Goal: Task Accomplishment & Management: Use online tool/utility

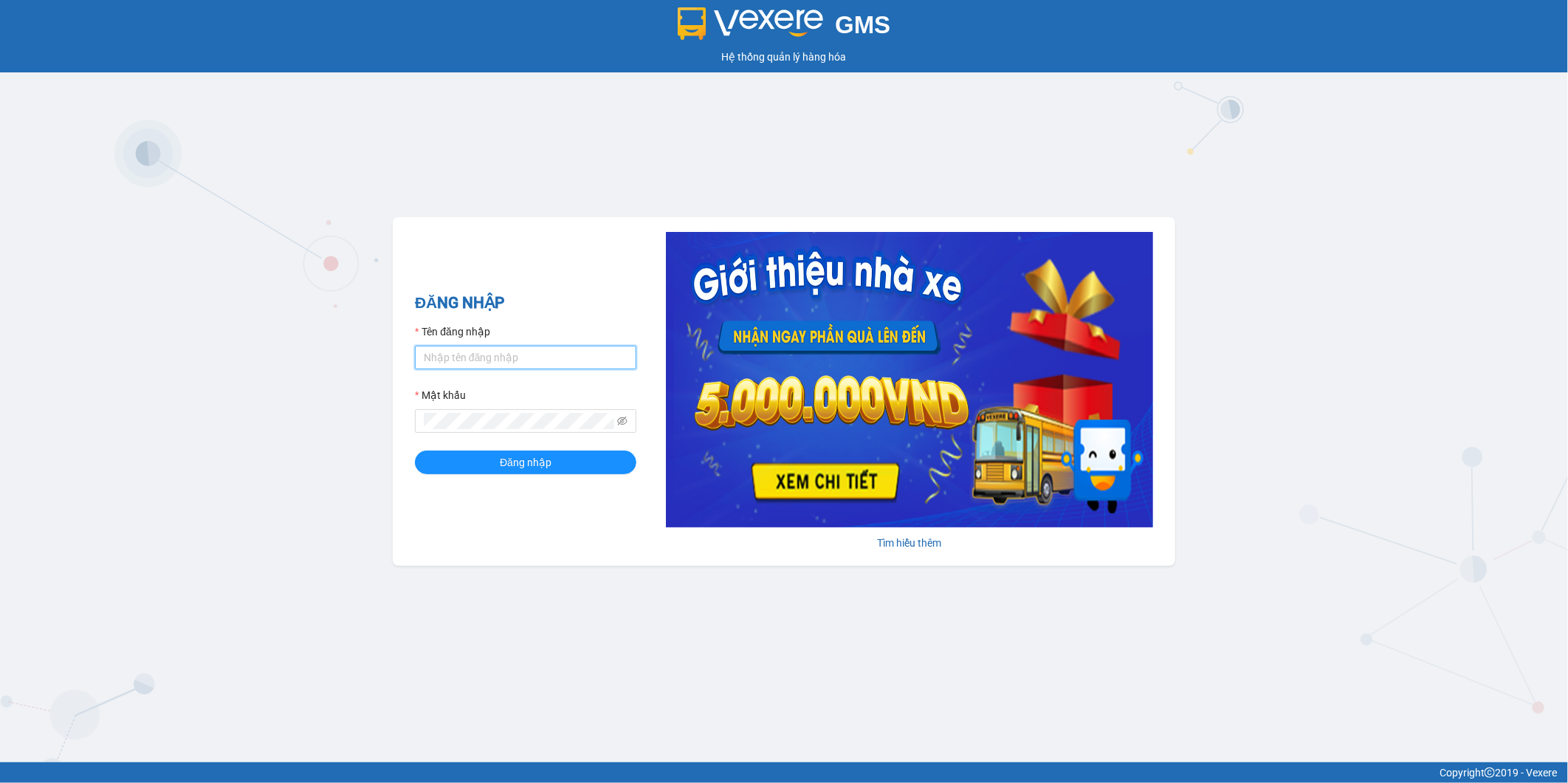
click at [530, 355] on input "Tên đăng nhập" at bounding box center [526, 358] width 222 height 24
click at [624, 423] on icon "eye-invisible" at bounding box center [622, 421] width 10 height 10
click at [363, 431] on div "GMS Hệ thống quản lý hàng hóa ĐĂNG NHẬP Tên đăng nhập hanghoatanda.hiepthanh Mậ…" at bounding box center [784, 381] width 1568 height 762
click at [545, 471] on button "Đăng nhập" at bounding box center [526, 463] width 222 height 24
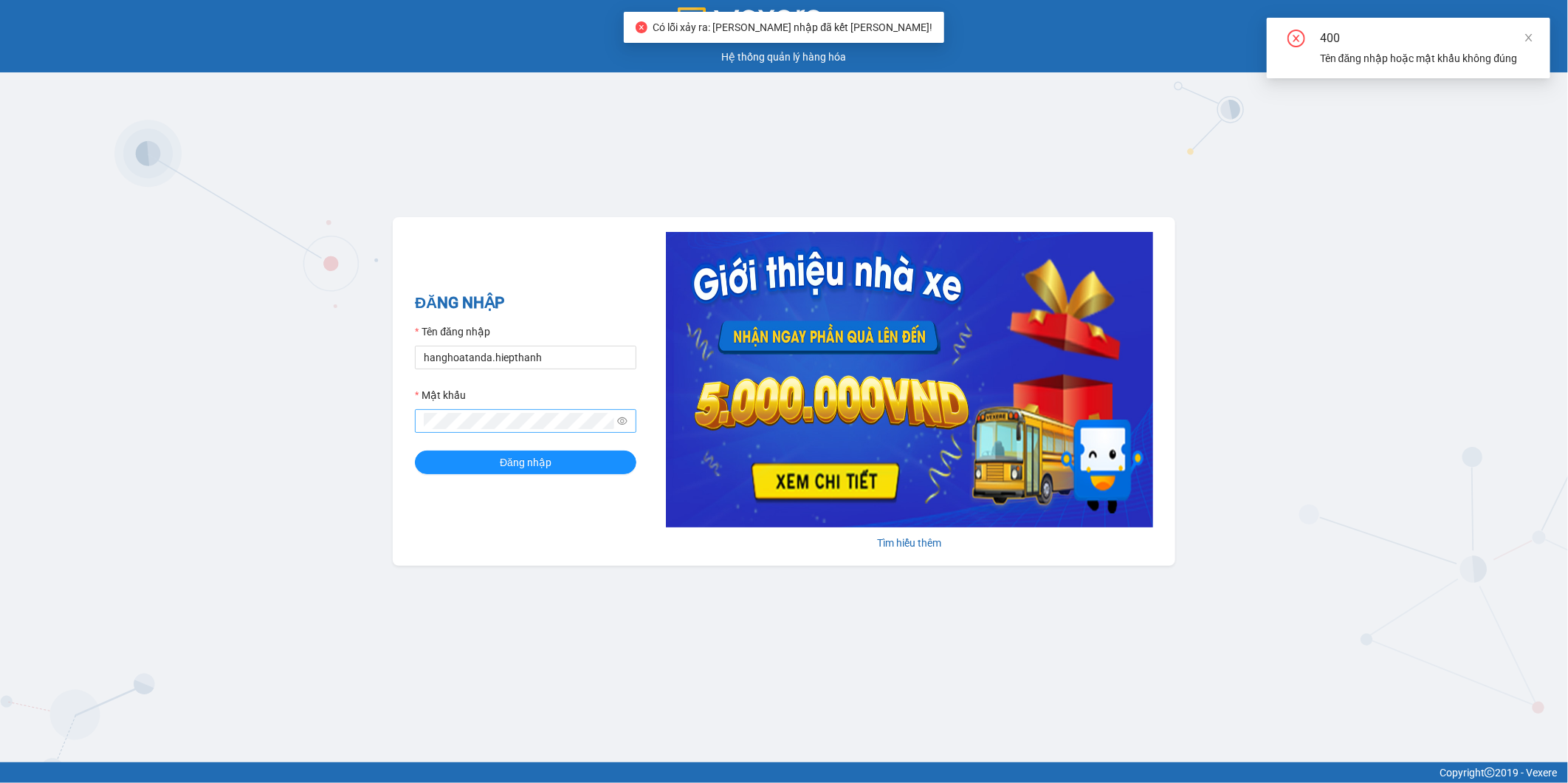
click at [574, 431] on span at bounding box center [526, 421] width 222 height 24
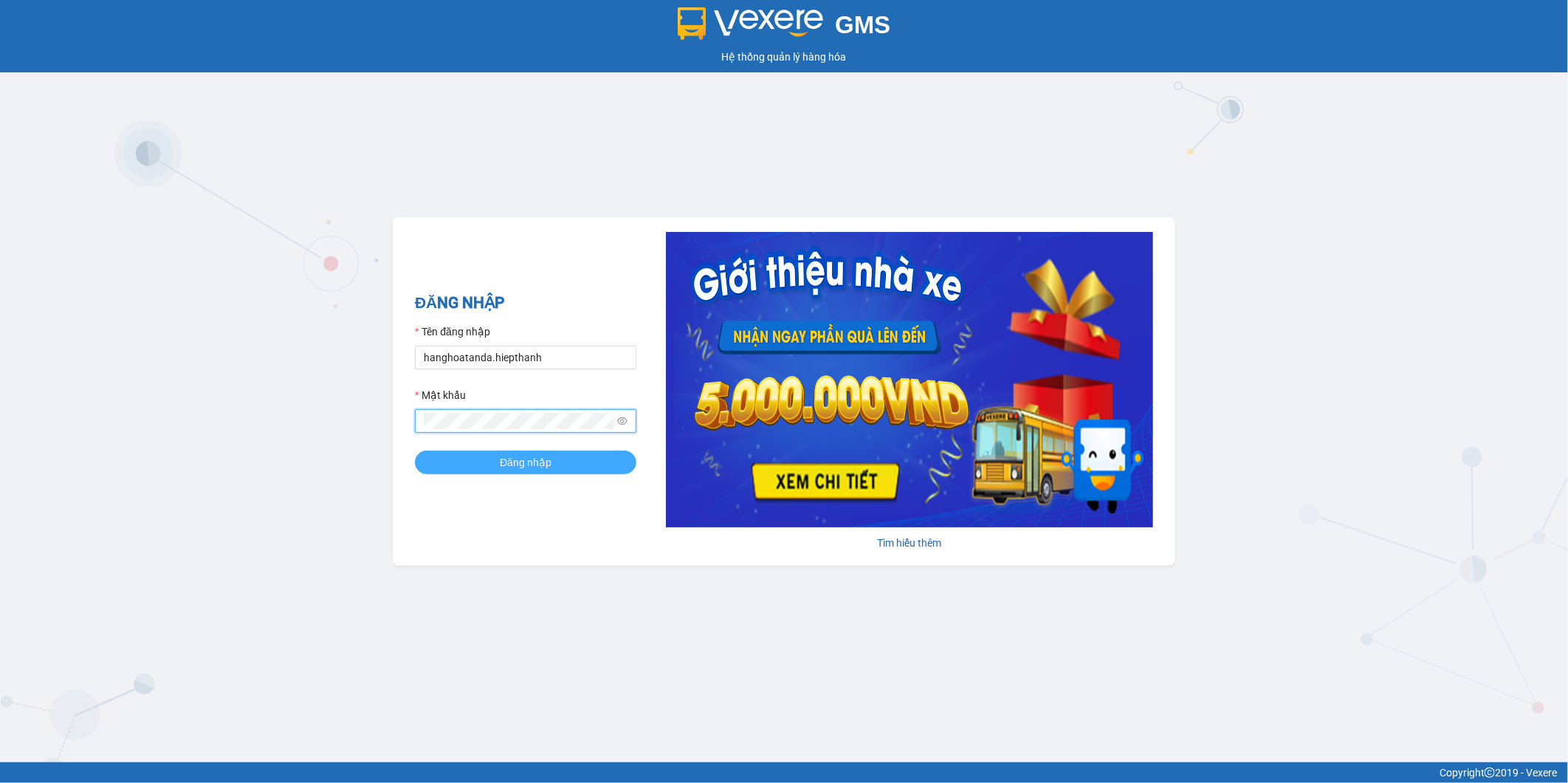
click at [533, 471] on button "Đăng nhập" at bounding box center [526, 463] width 222 height 24
click at [415, 451] on button "Đăng nhập" at bounding box center [526, 463] width 222 height 24
click at [479, 357] on input "hanghoatanda.hiepthanh" at bounding box center [526, 358] width 222 height 24
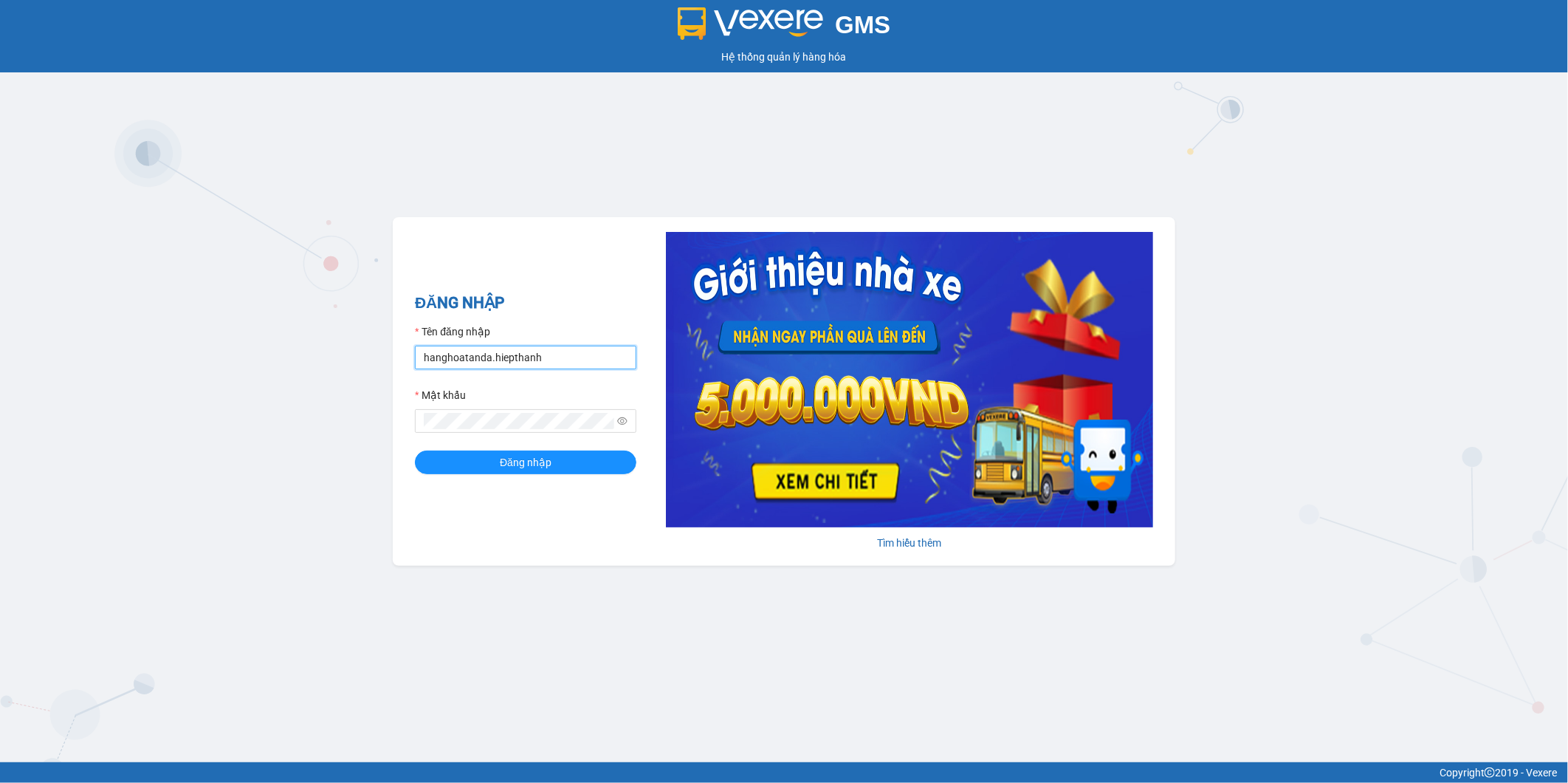
click at [482, 360] on input "hanghoatanda.hiepthanh" at bounding box center [526, 358] width 222 height 24
click at [469, 355] on input "hanghoatanda.hiepthanh" at bounding box center [526, 358] width 222 height 24
type input "hao.hiepthanh"
click at [415, 451] on button "Đăng nhập" at bounding box center [526, 463] width 222 height 24
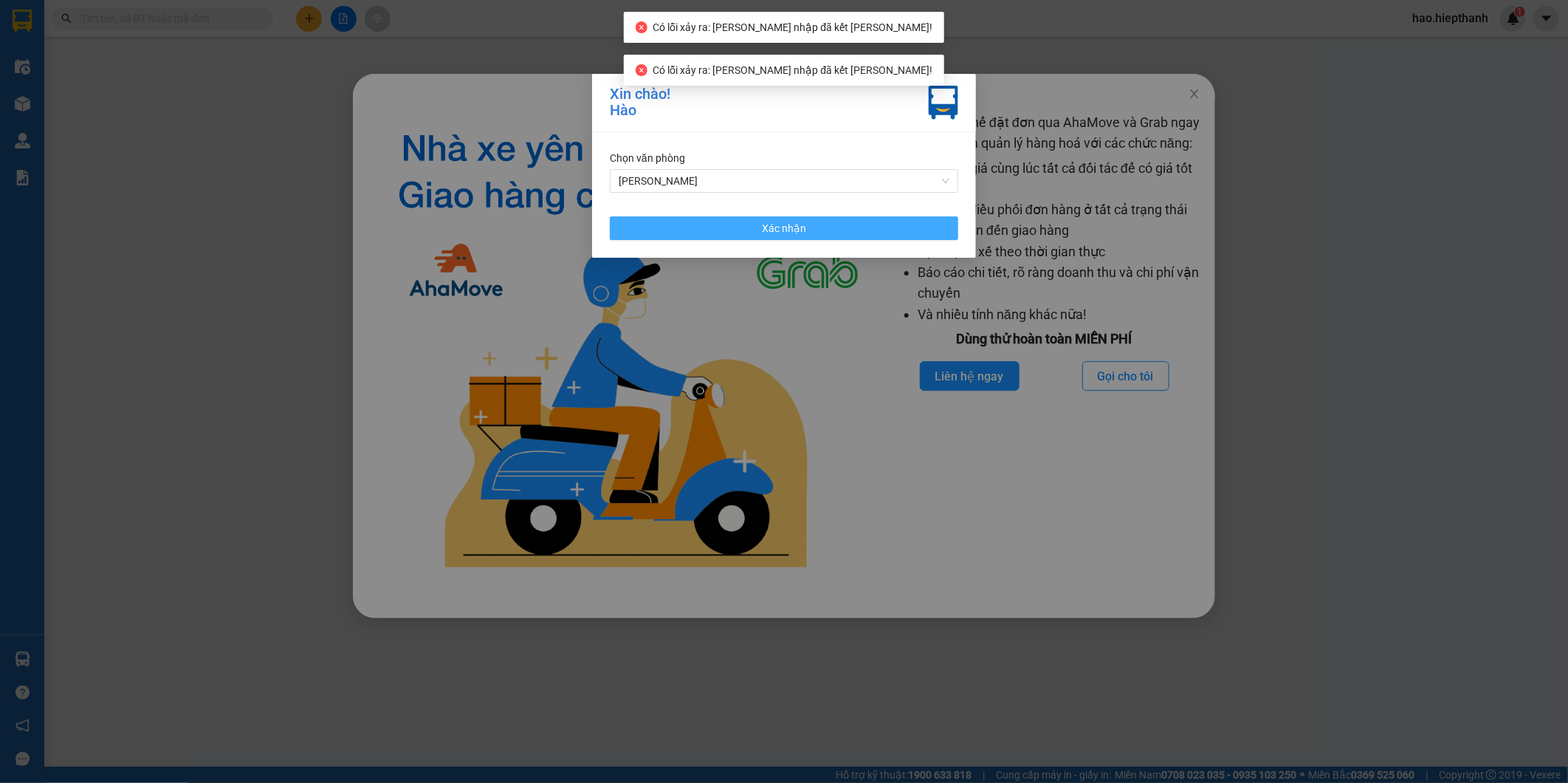
click at [800, 222] on span "Xác nhận" at bounding box center [784, 228] width 44 height 16
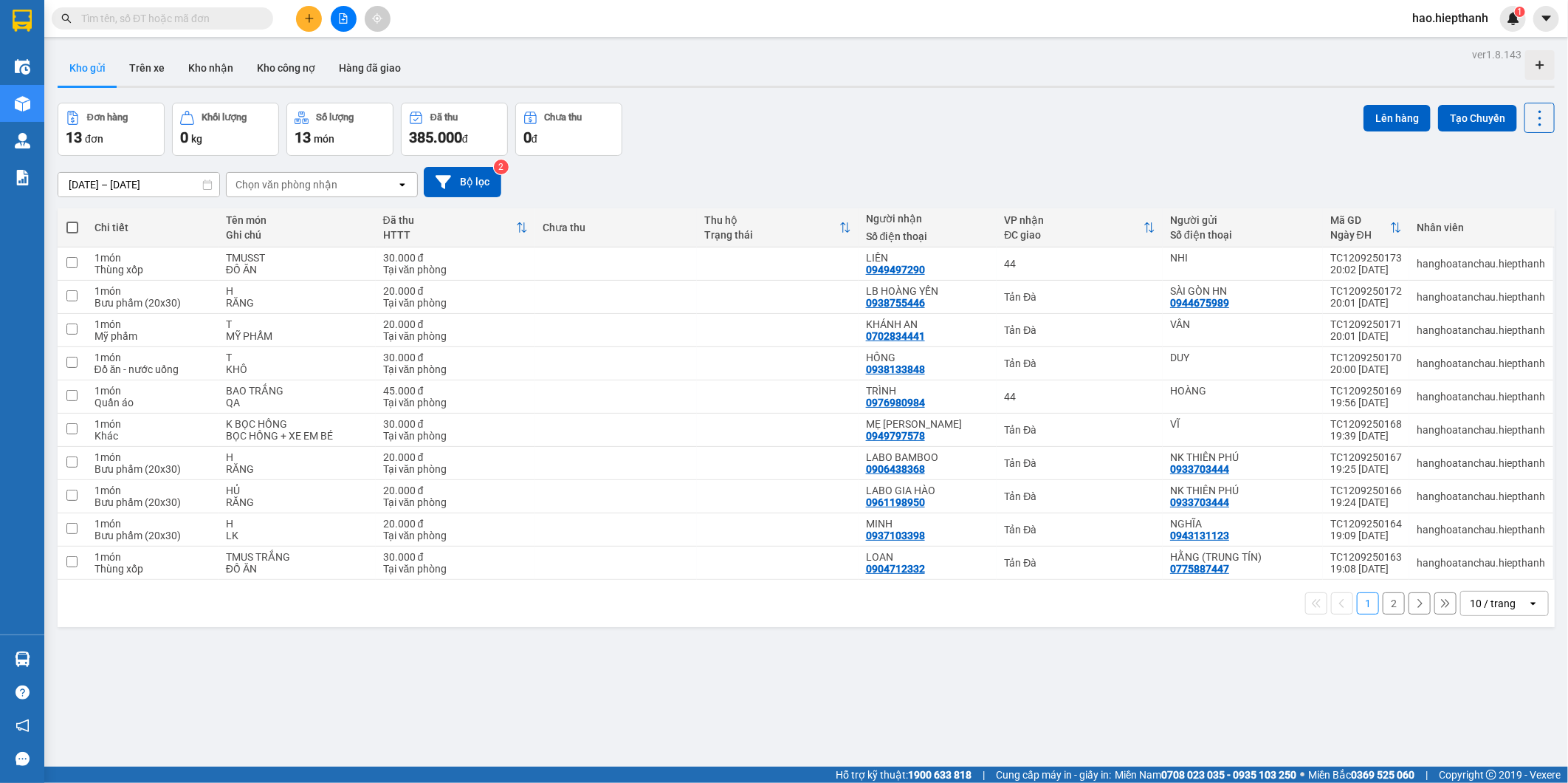
click at [1444, 25] on span "hao.hiepthanh" at bounding box center [1450, 18] width 100 height 18
click at [1433, 43] on span "Đăng xuất" at bounding box center [1457, 46] width 69 height 16
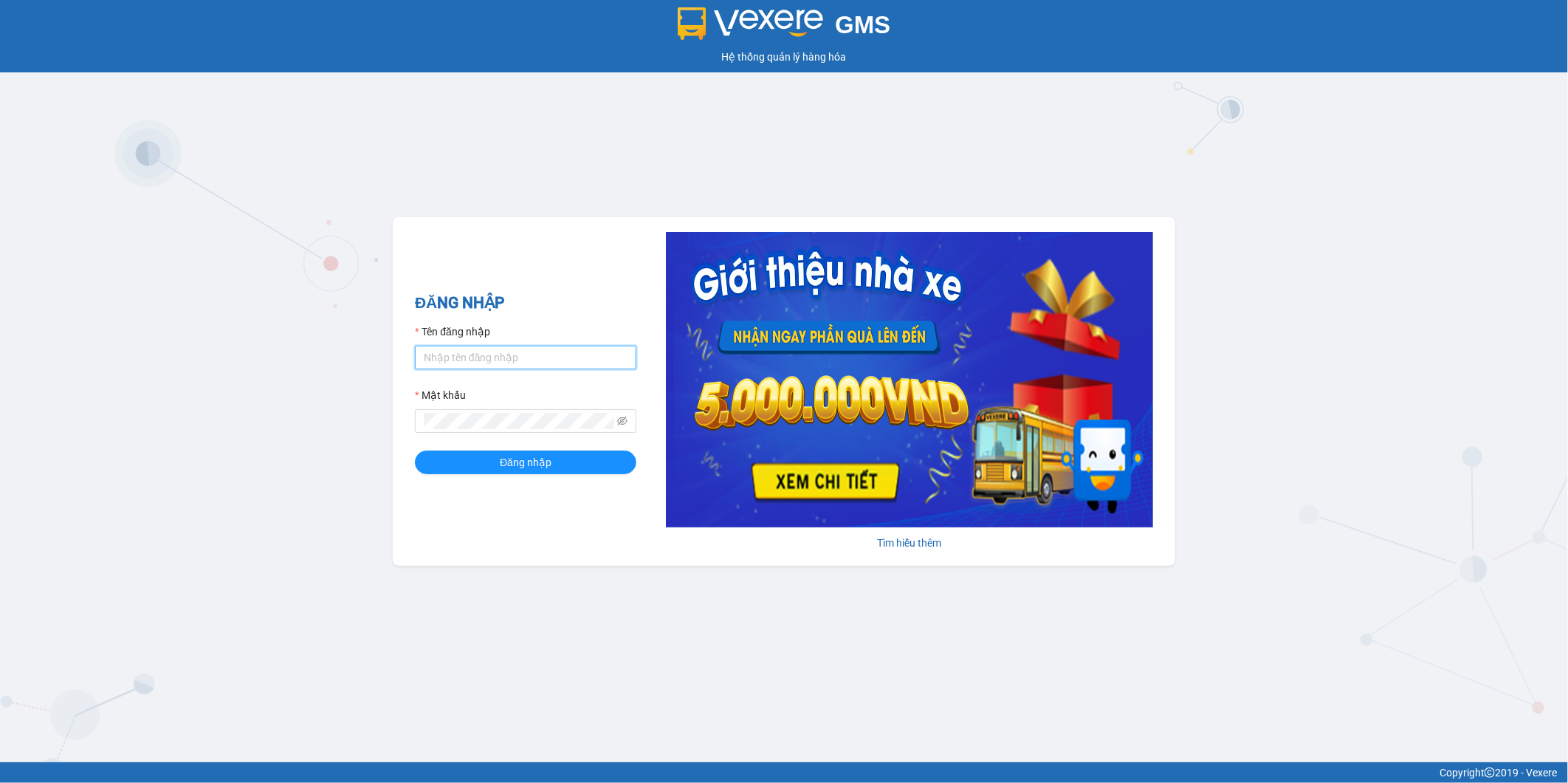
click at [513, 352] on input "Tên đăng nhập" at bounding box center [526, 358] width 222 height 24
type input "hanghoatanda.hiepthanh"
click at [454, 406] on div "Mật khẩu" at bounding box center [526, 398] width 222 height 22
click at [415, 451] on button "Đăng nhập" at bounding box center [526, 463] width 222 height 24
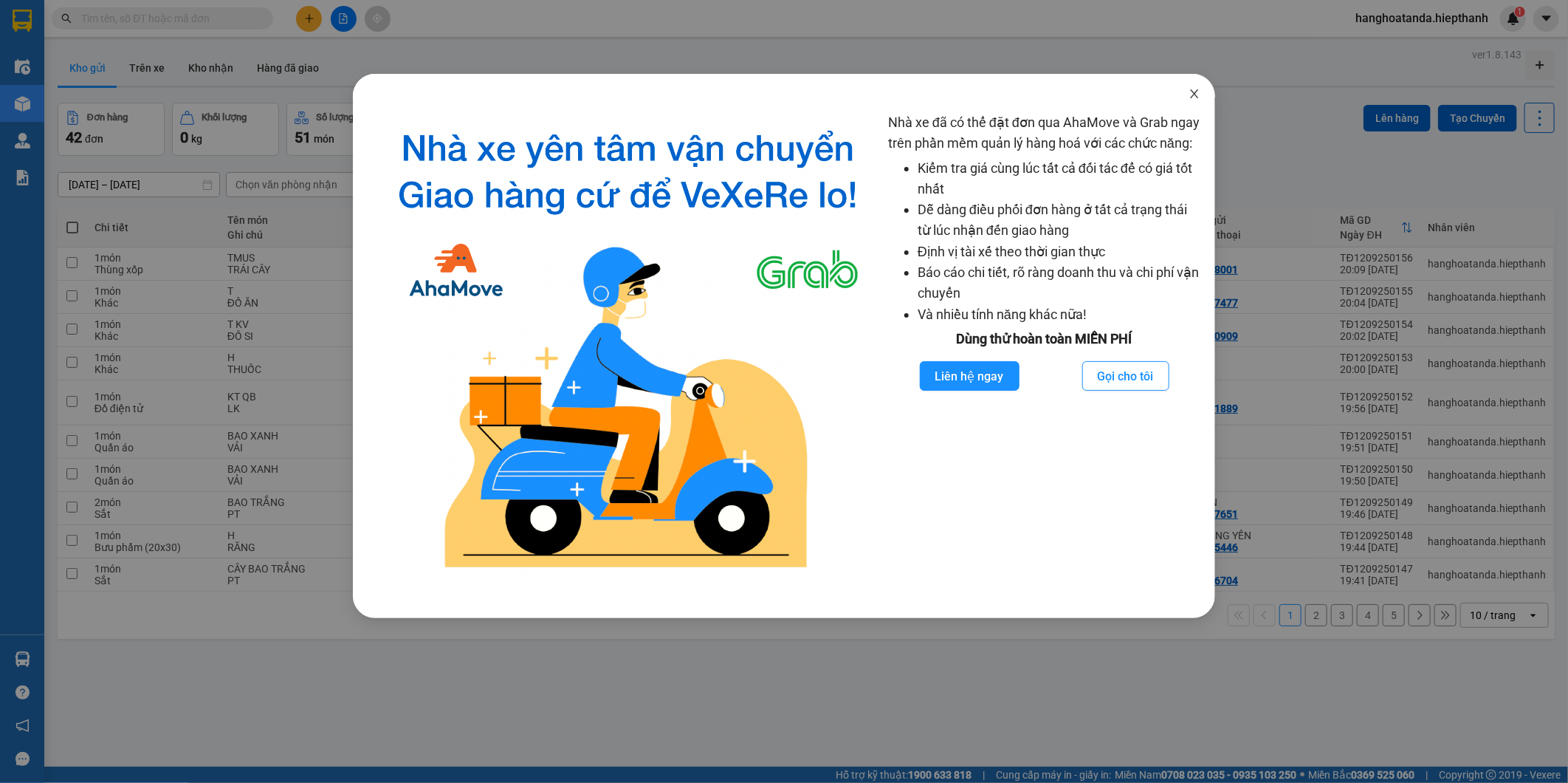
click at [1197, 89] on icon "close" at bounding box center [1194, 94] width 12 height 12
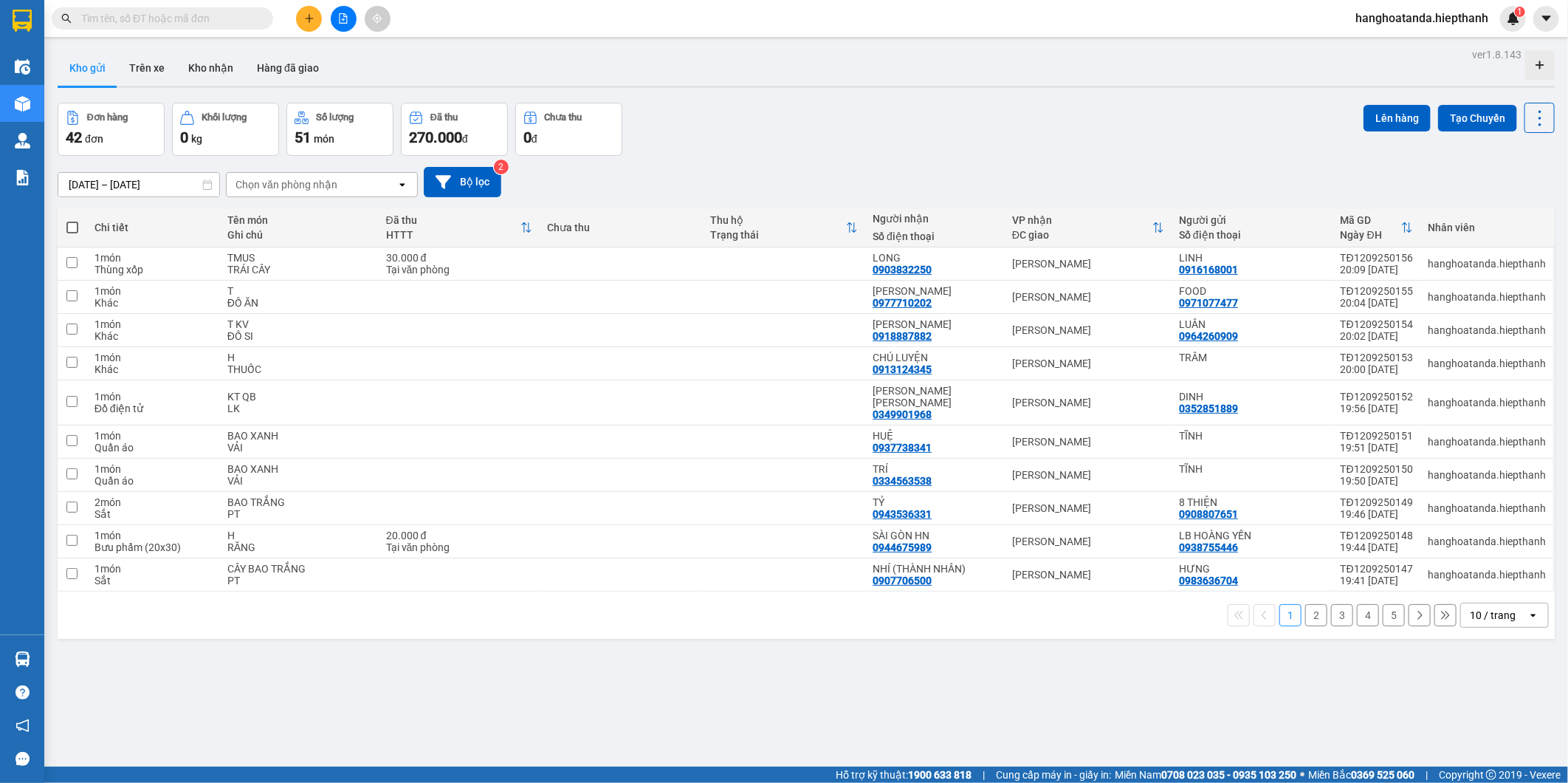
click at [992, 129] on div "Đơn hàng 42 đơn [PERSON_NAME] 0 kg Số [PERSON_NAME] 51 món Đã thu 270.000 [PERS…" at bounding box center [806, 129] width 1497 height 53
click at [957, 159] on div "[DATE] – [DATE] Press the down arrow key to interact with the calendar and sele…" at bounding box center [806, 182] width 1497 height 52
click at [1501, 608] on div "10 / trang" at bounding box center [1493, 615] width 46 height 15
click at [1498, 580] on div "100 / trang" at bounding box center [1491, 572] width 89 height 27
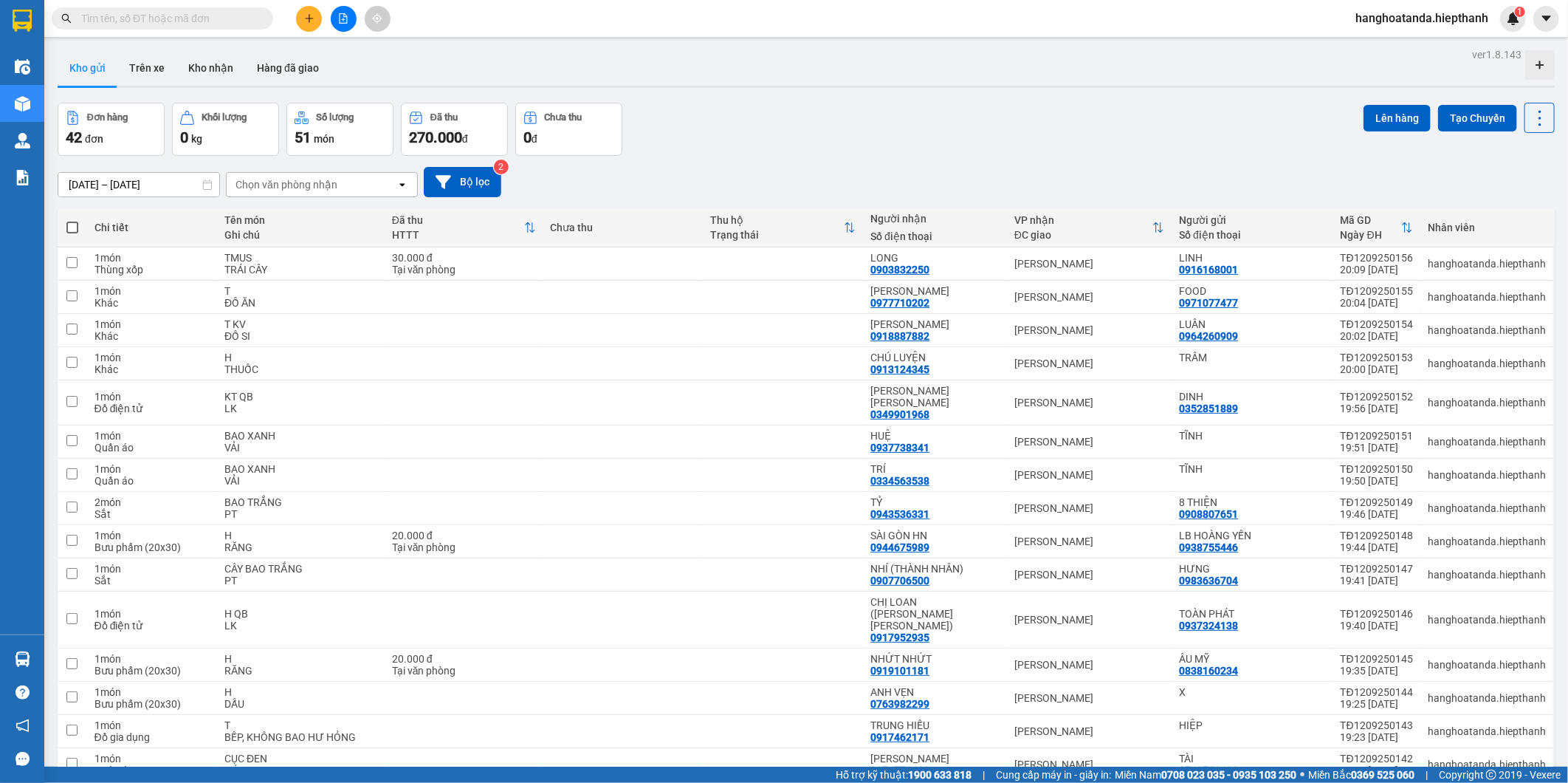
drag, startPoint x: 992, startPoint y: 199, endPoint x: 992, endPoint y: 187, distance: 12.0
click at [992, 187] on div "10/09/2025 – 12/09/2025 Press the down arrow key to interact with the calendar …" at bounding box center [806, 182] width 1497 height 52
click at [990, 159] on div "10/09/2025 – 12/09/2025 Press the down arrow key to interact with the calendar …" at bounding box center [806, 182] width 1497 height 52
click at [985, 155] on div "Đơn hàng 42 đơn Khối lượng 0 kg Số lượng 51 món Đã thu 270.000 đ Chưa thu 0 đ L…" at bounding box center [806, 129] width 1497 height 53
click at [351, 6] on div at bounding box center [343, 19] width 111 height 26
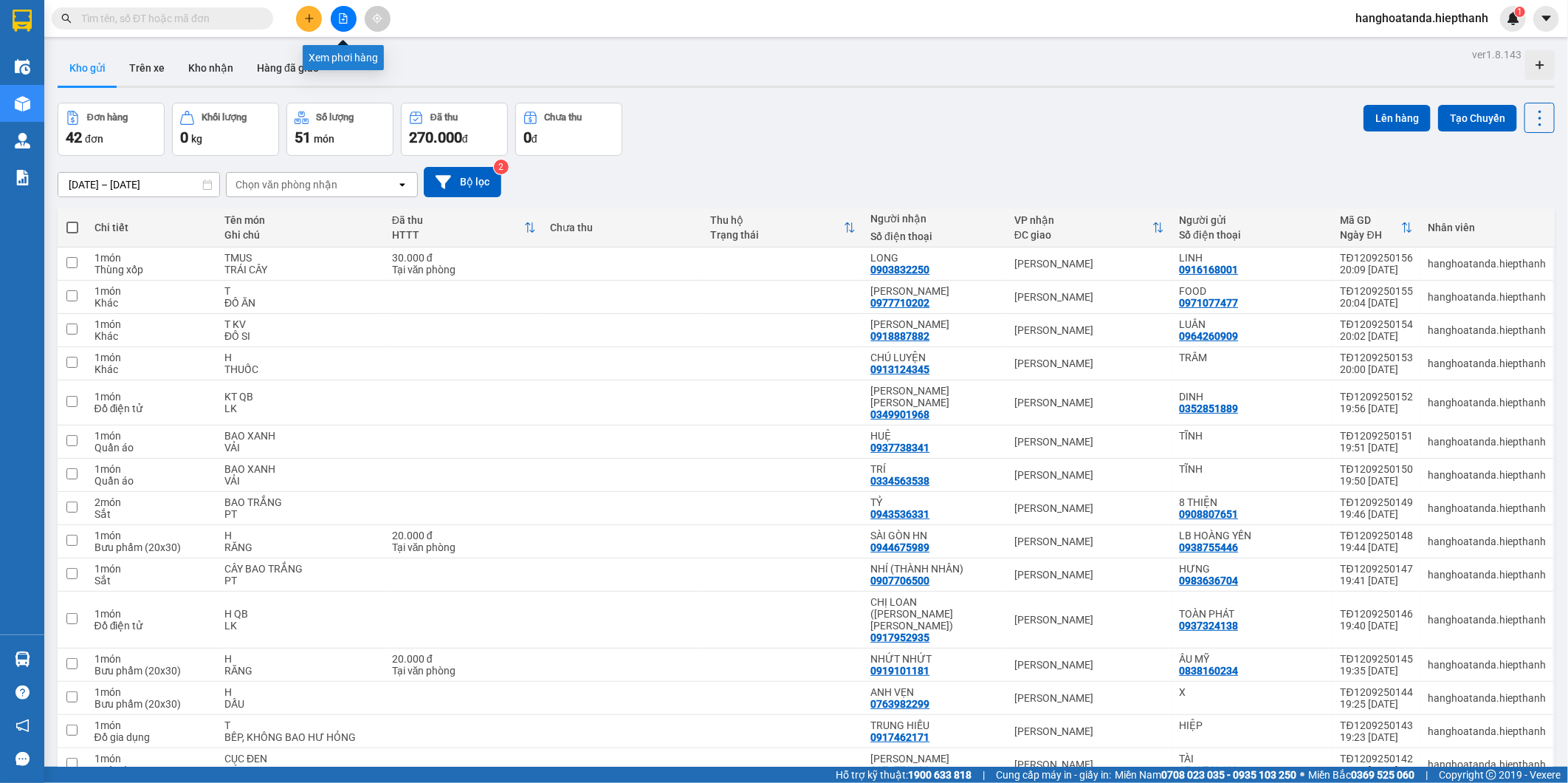
click at [348, 11] on button at bounding box center [344, 19] width 26 height 26
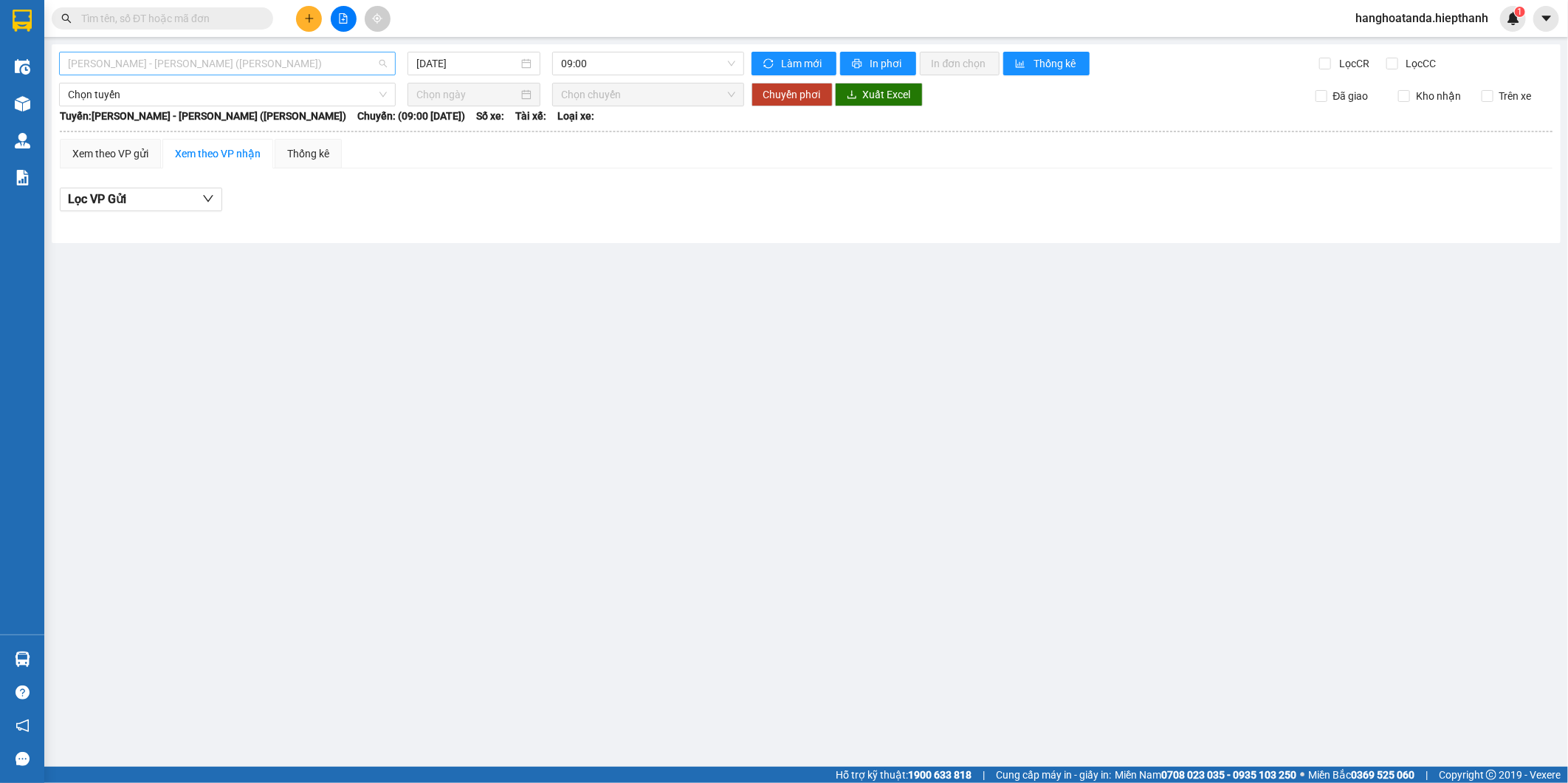
click at [225, 59] on span "[PERSON_NAME] - [GEOGRAPHIC_DATA] (TIỀN)" at bounding box center [227, 63] width 319 height 22
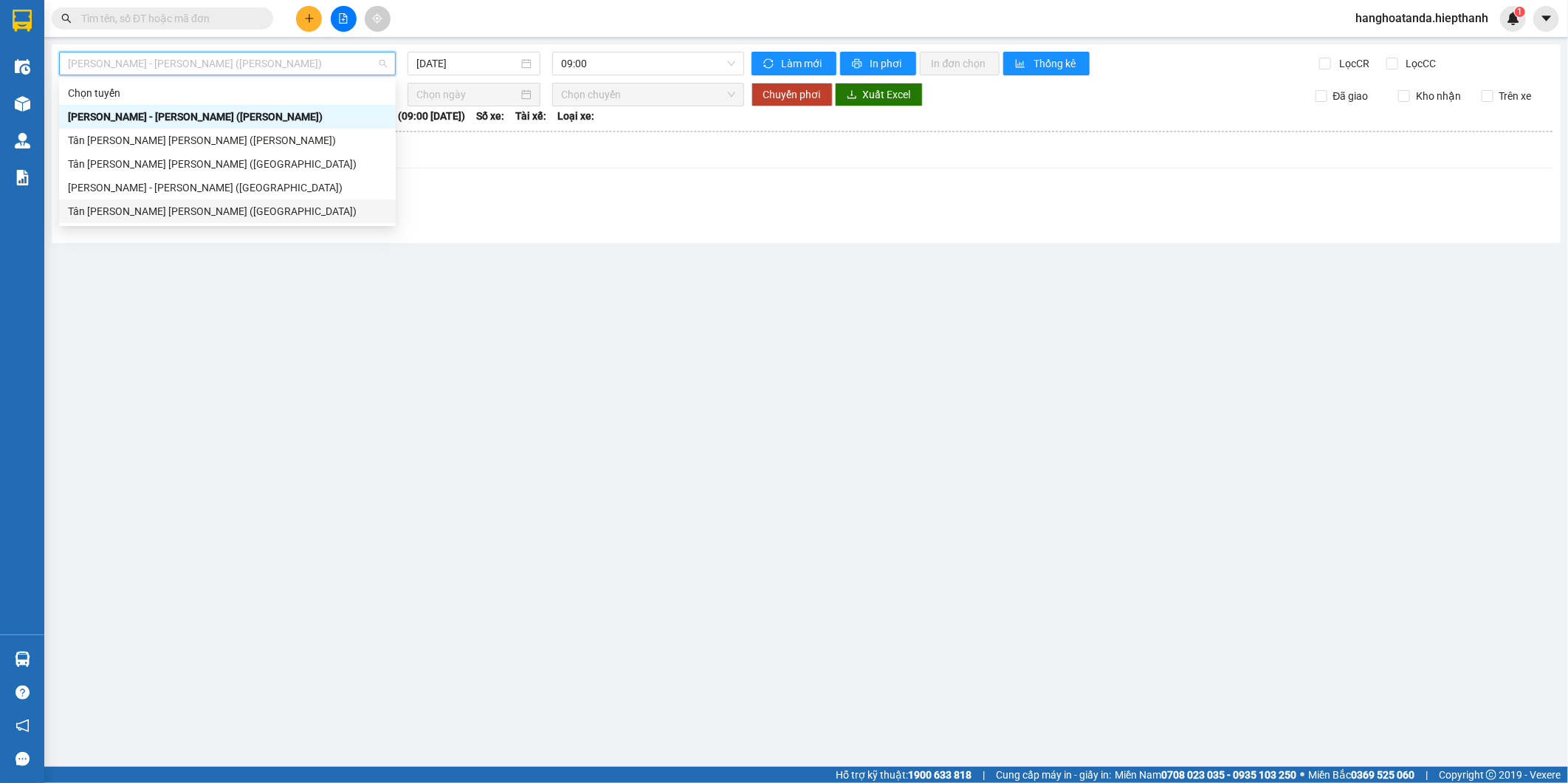
click at [203, 217] on div "Tân Châu - [PERSON_NAME] ([GEOGRAPHIC_DATA])" at bounding box center [227, 211] width 319 height 16
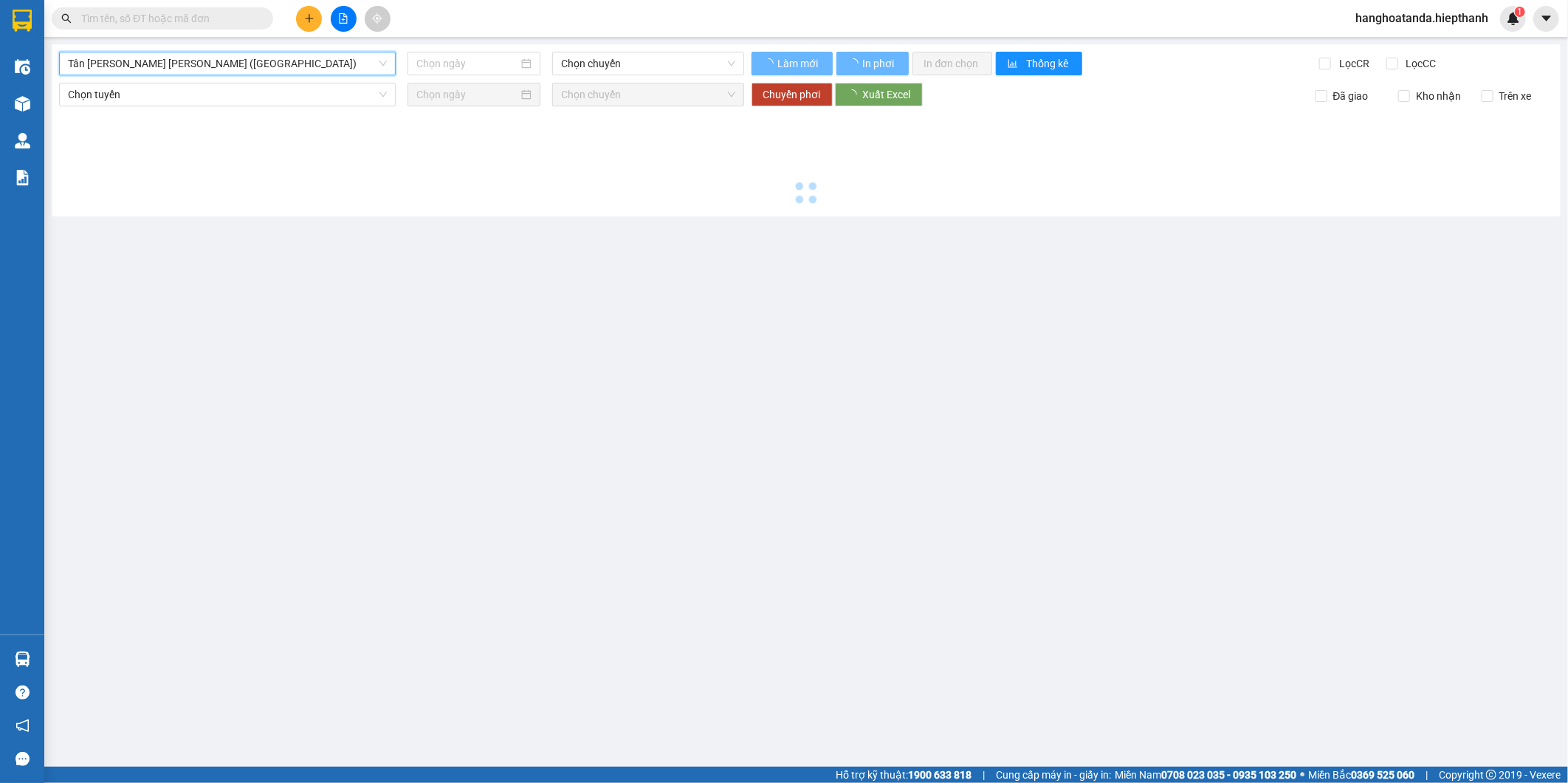
type input "[DATE]"
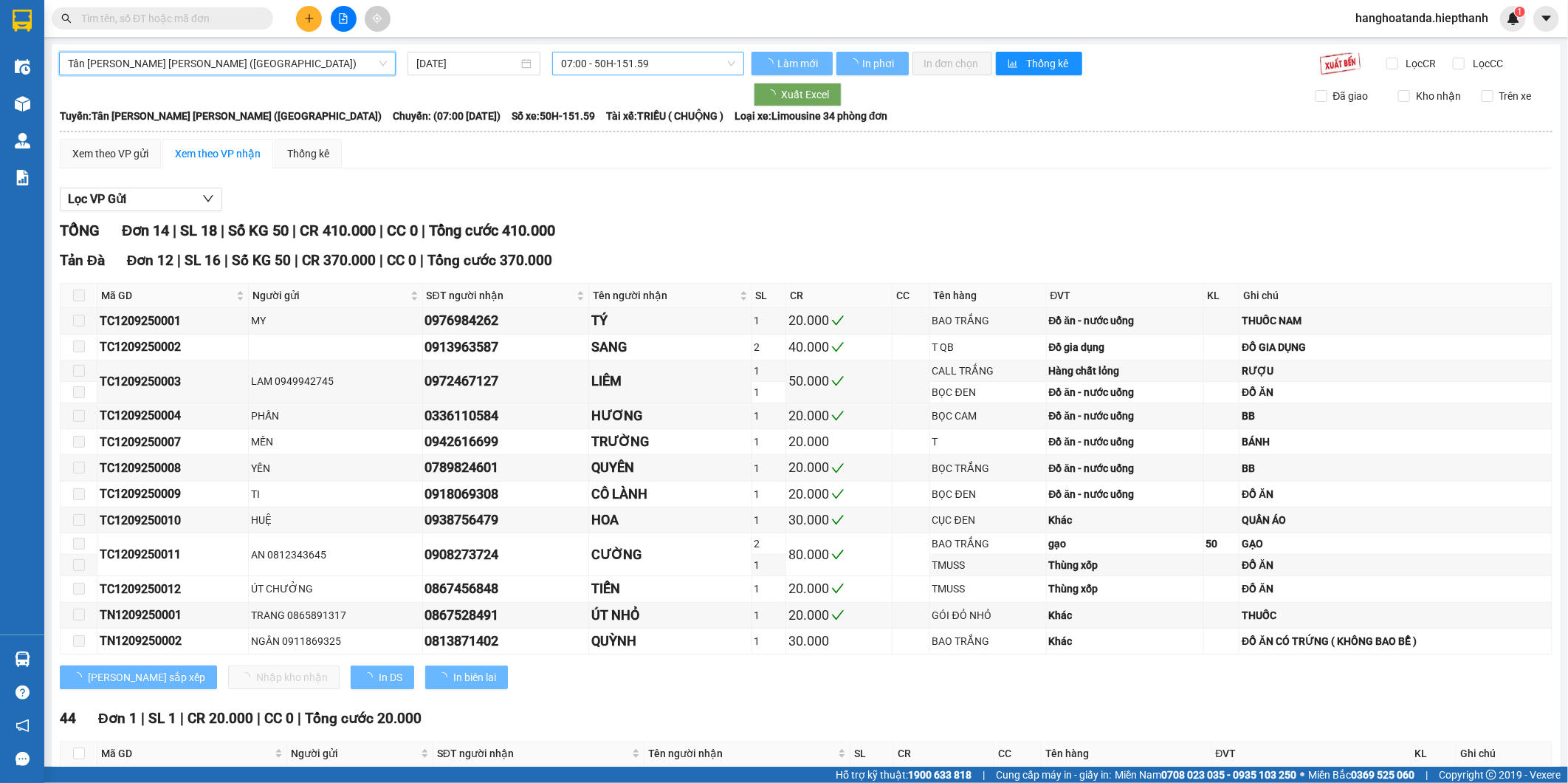
click at [628, 60] on span "07:00 - 50H-151.59" at bounding box center [648, 63] width 174 height 22
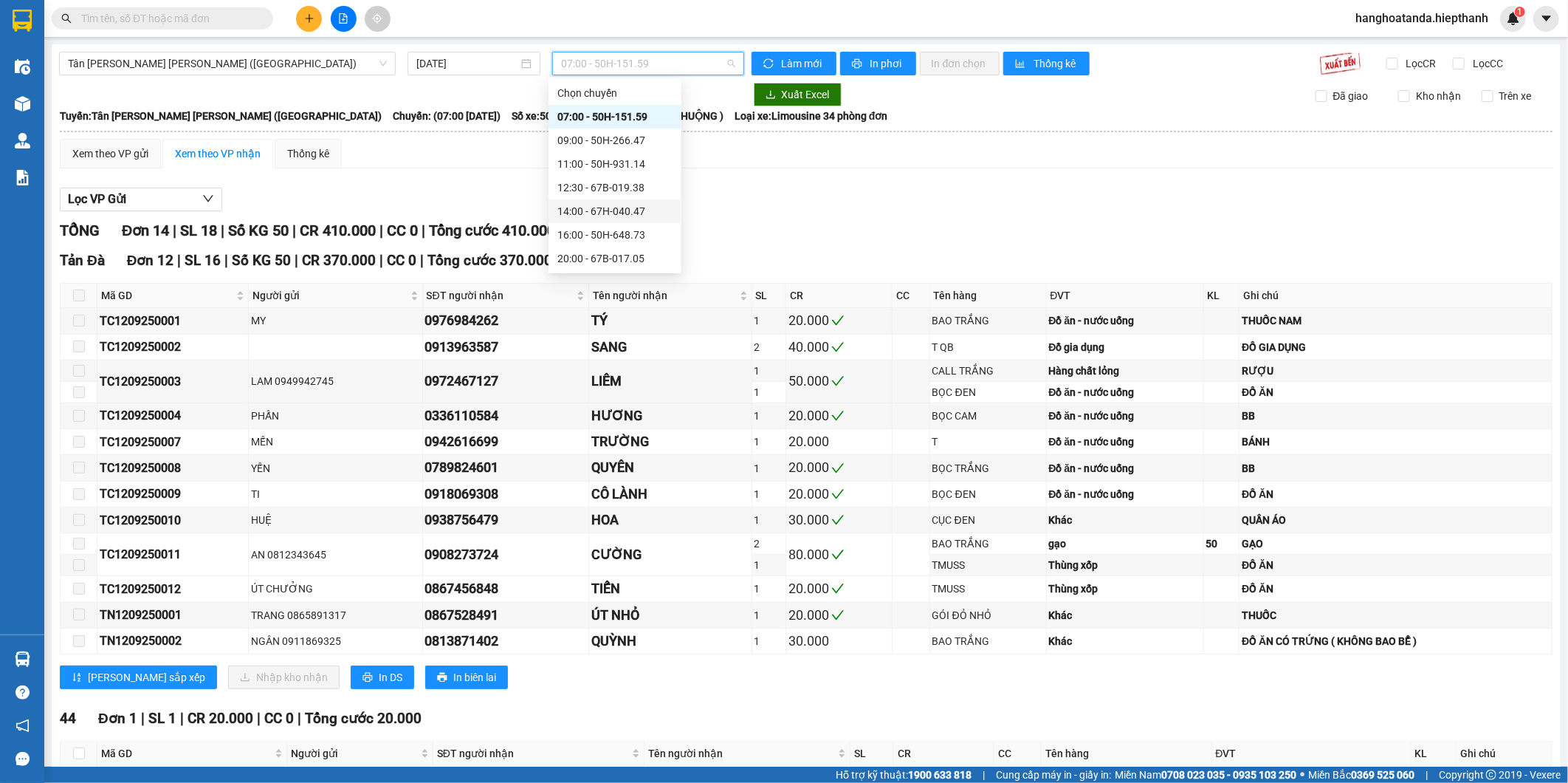
click at [612, 216] on div "14:00 - 67H-040.47" at bounding box center [615, 211] width 115 height 16
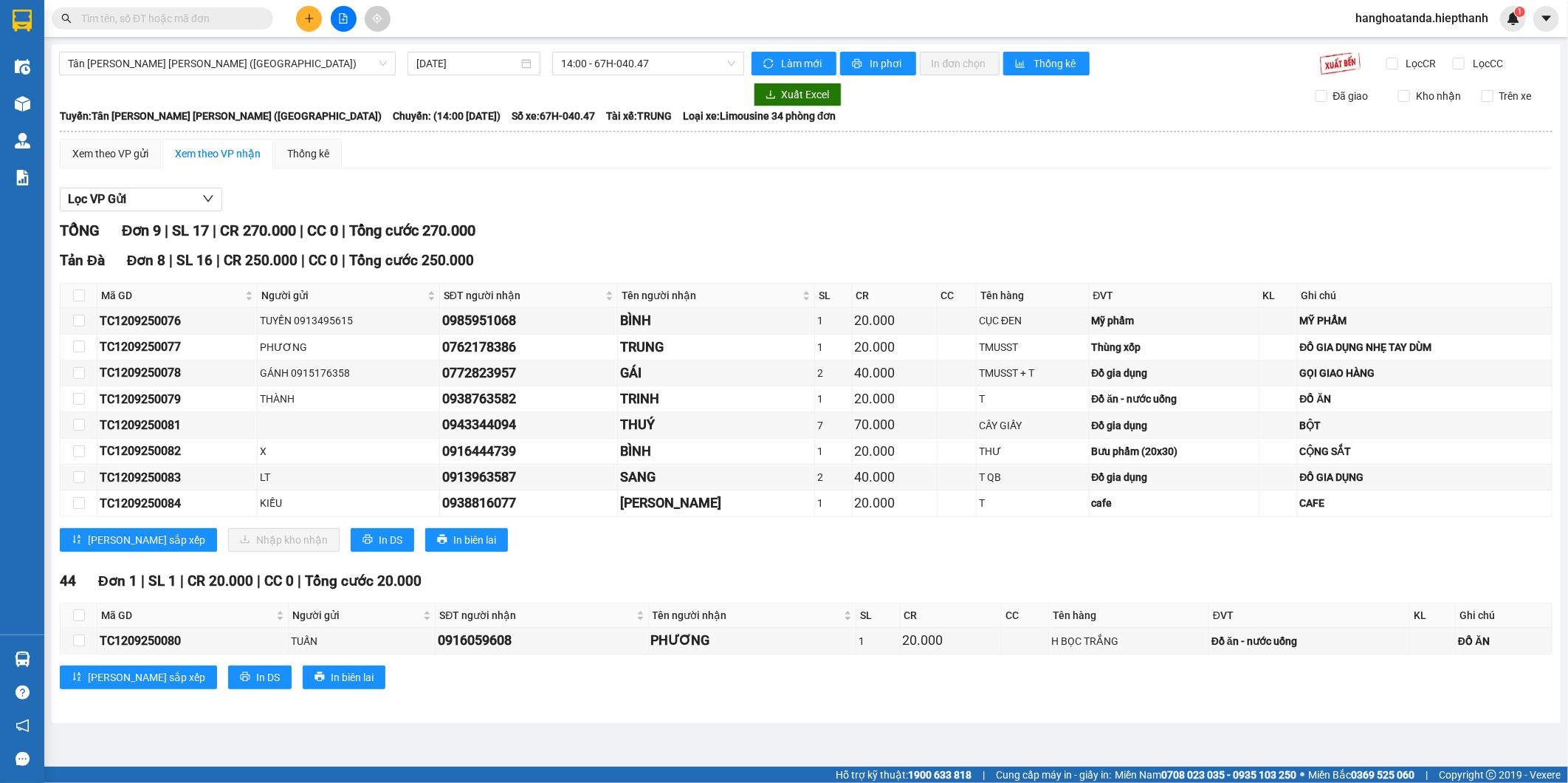
click at [611, 208] on div "Lọc VP Gửi" at bounding box center [805, 200] width 1492 height 24
click at [70, 299] on th at bounding box center [79, 296] width 37 height 24
drag, startPoint x: 80, startPoint y: 294, endPoint x: 91, endPoint y: 296, distance: 11.2
click at [81, 294] on input "checkbox" at bounding box center [79, 296] width 12 height 12
checkbox input "true"
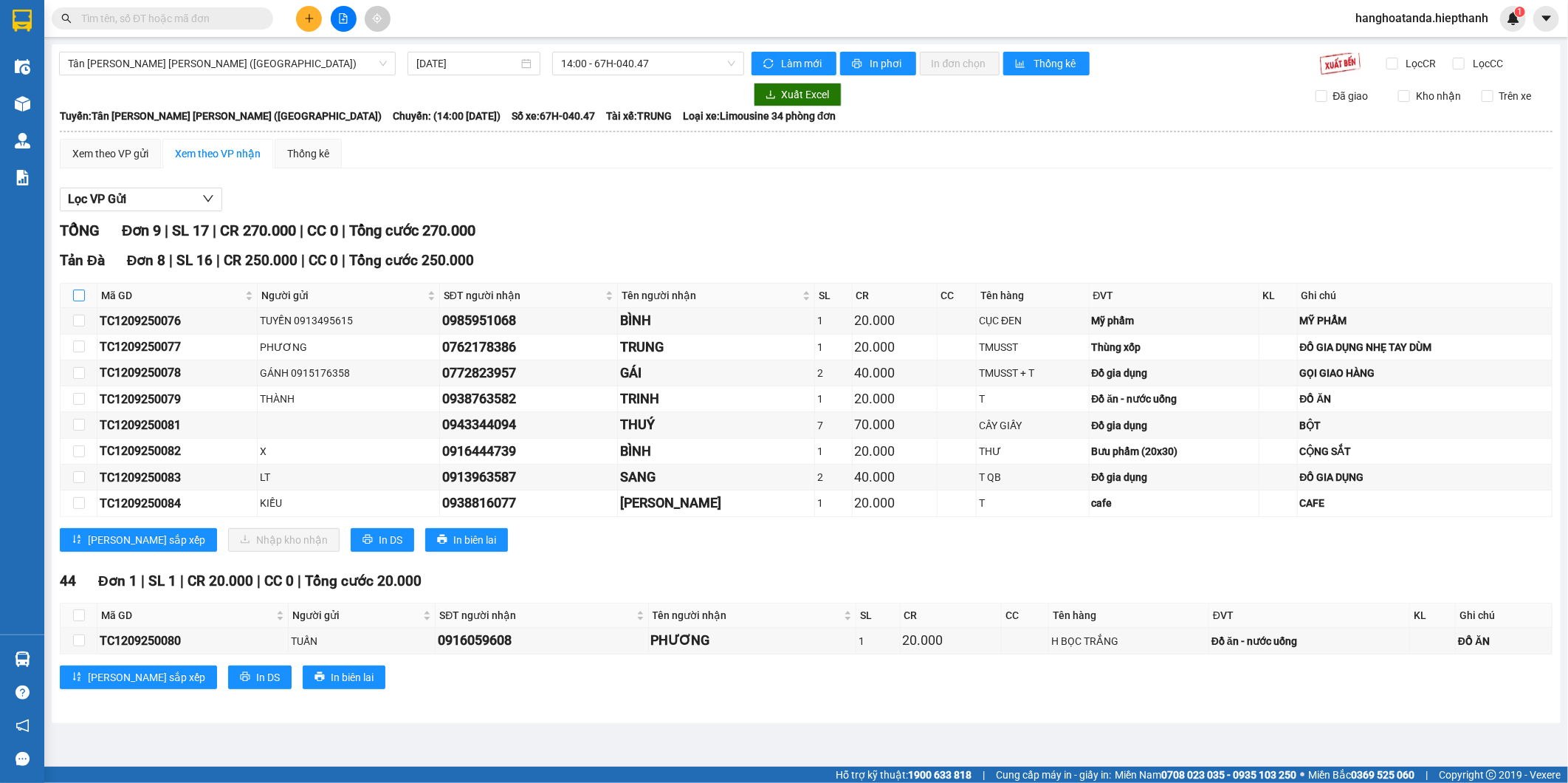
checkbox input "true"
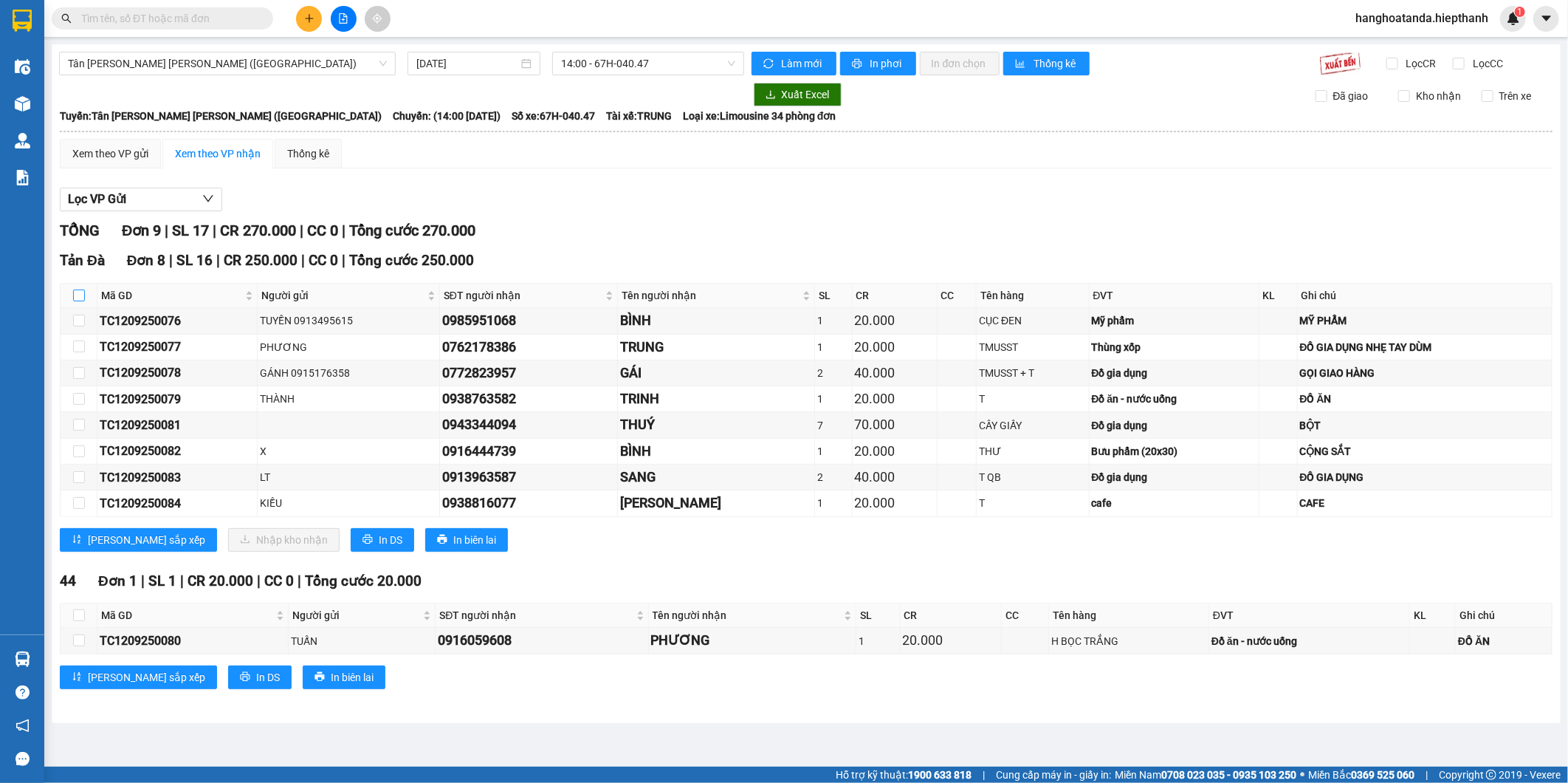
checkbox input "true"
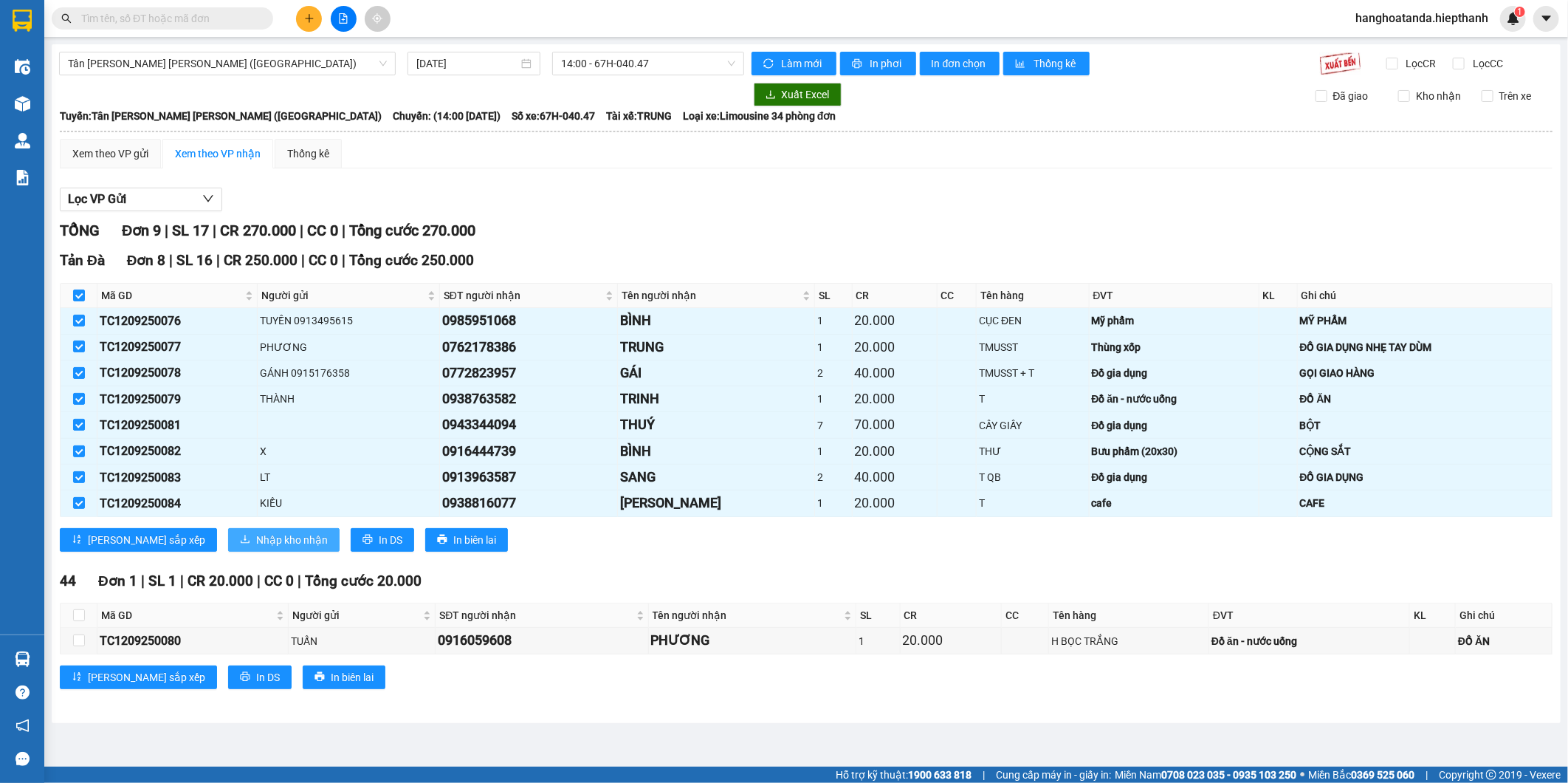
drag, startPoint x: 241, startPoint y: 522, endPoint x: 239, endPoint y: 547, distance: 25.1
click at [241, 526] on div "Tản Đà Đơn 8 | SL 16 | CR 250.000 | CC 0 | Tổng cước 250.000 Mã GD Người gửi SĐ…" at bounding box center [805, 406] width 1492 height 312
click at [256, 548] on span "Nhập kho nhận" at bounding box center [292, 540] width 72 height 16
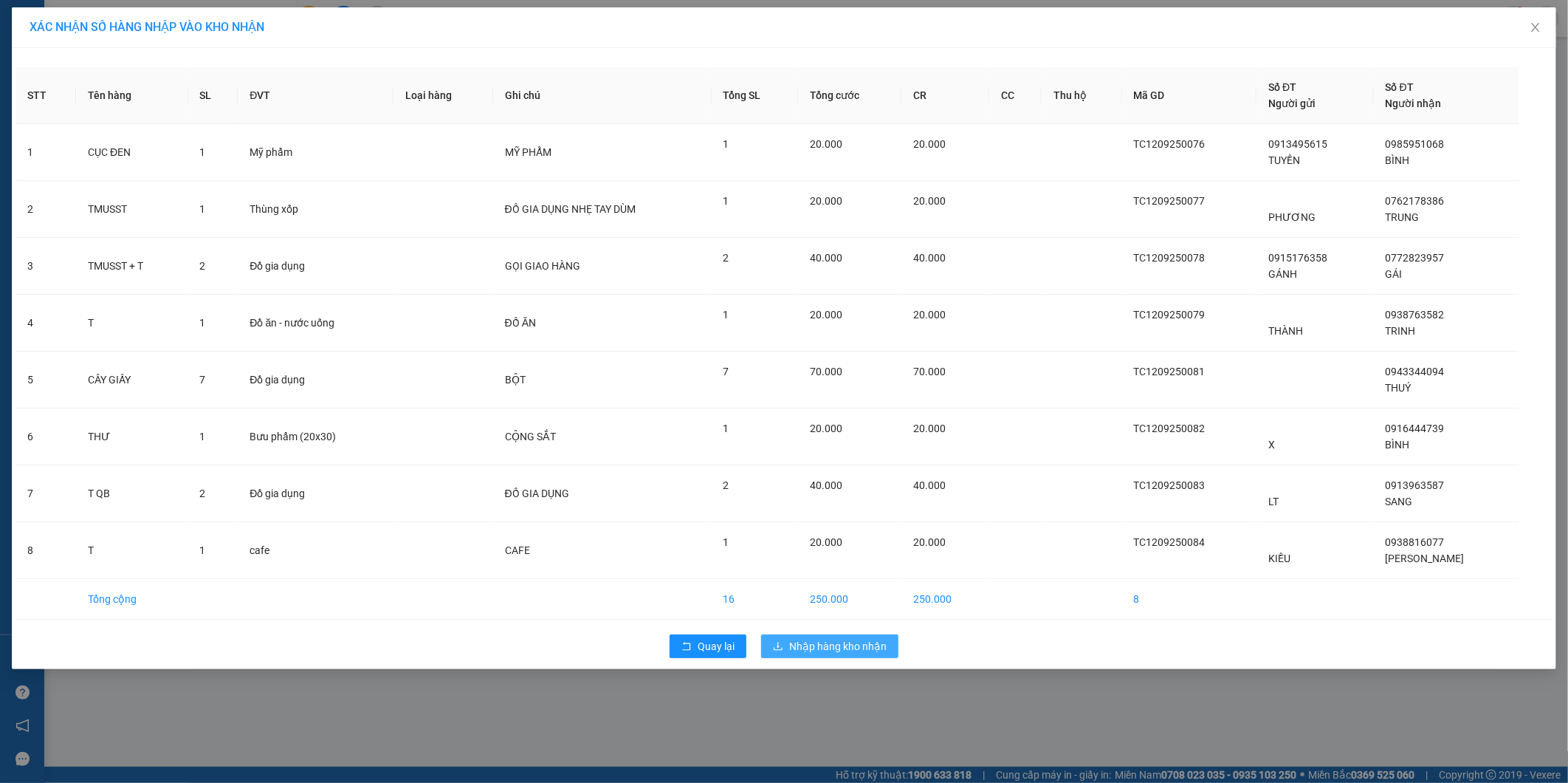
drag, startPoint x: 819, startPoint y: 640, endPoint x: 827, endPoint y: 638, distance: 8.2
click at [822, 640] on span "Nhập hàng kho nhận" at bounding box center [837, 646] width 97 height 16
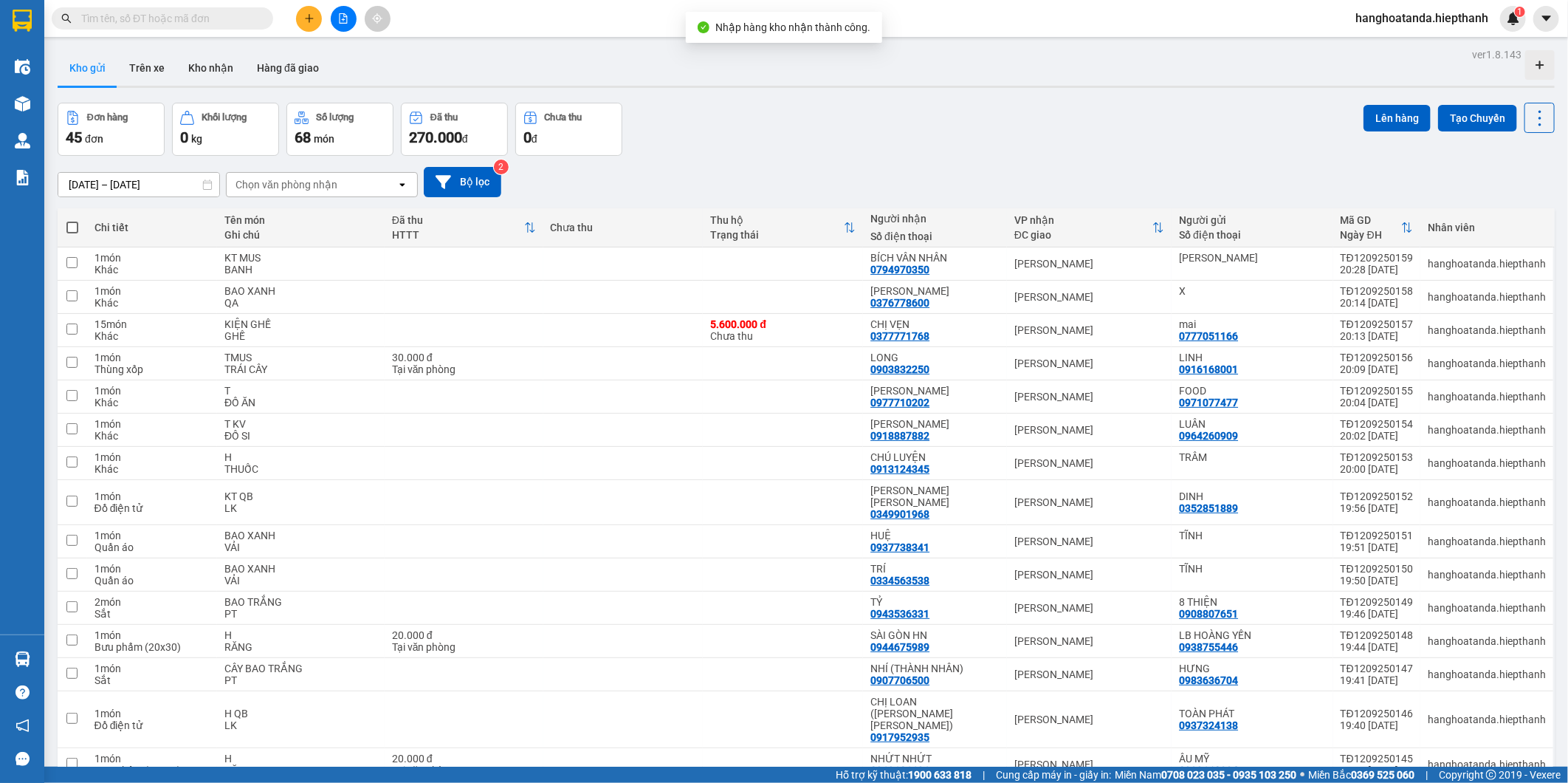
click at [669, 153] on div "Đơn hàng 45 đơn Khối lượng 0 kg Số lượng 68 món Đã thu 270.000 đ Chưa thu 0 đ L…" at bounding box center [806, 129] width 1497 height 53
click at [961, 59] on div "Kho gửi Trên xe Kho nhận Hàng đã giao" at bounding box center [806, 69] width 1497 height 39
click at [885, 112] on div "Đơn hàng 45 đơn Khối lượng 0 kg Số lượng 68 món Đã thu 270.000 đ Chưa thu 0 đ L…" at bounding box center [806, 129] width 1497 height 53
click at [757, 129] on div "Đơn hàng 45 đơn Khối lượng 0 kg Số lượng 68 món Đã thu 270.000 đ Chưa thu 0 đ L…" at bounding box center [806, 129] width 1497 height 53
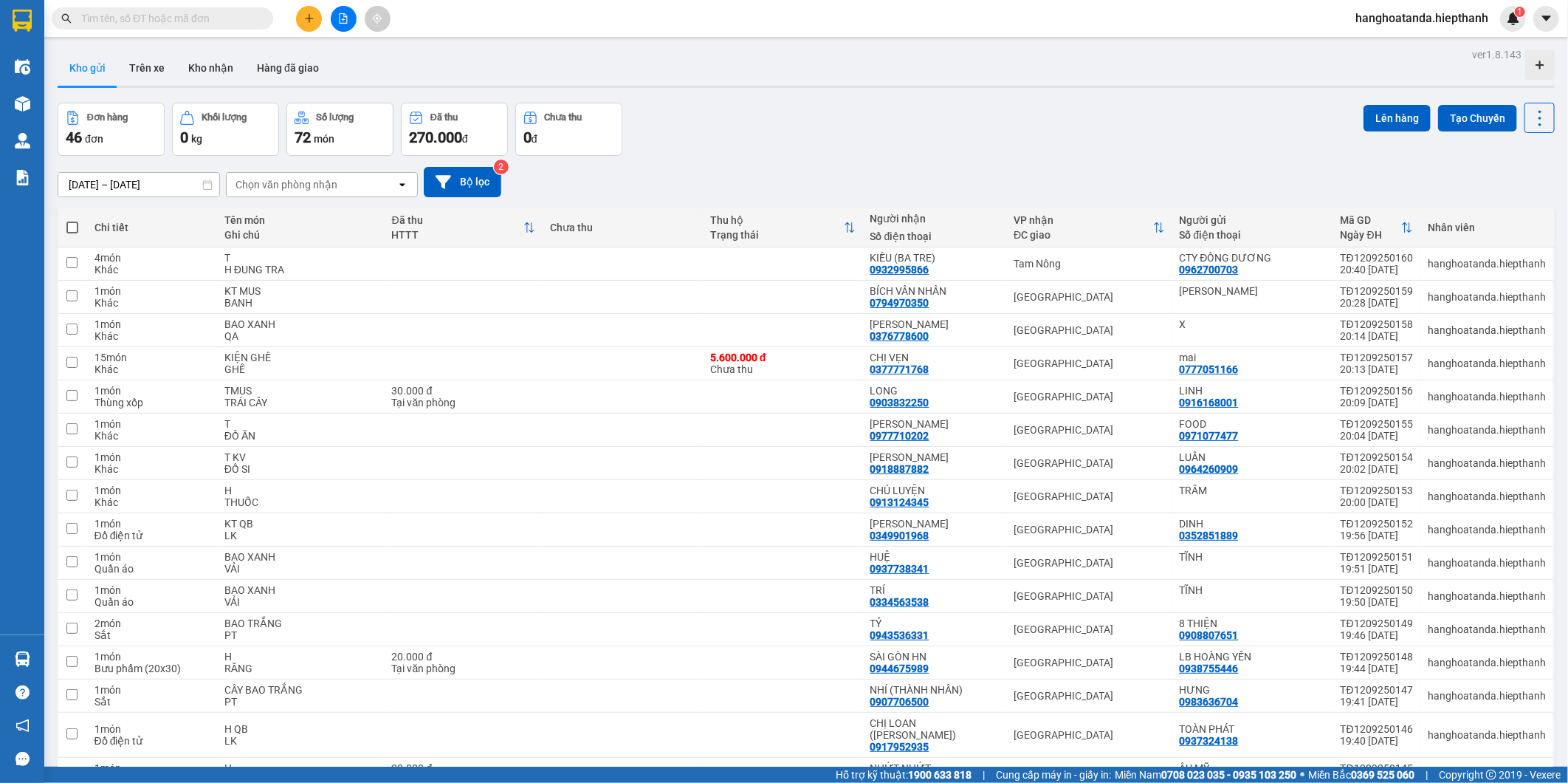
click at [74, 229] on span at bounding box center [72, 228] width 12 height 12
click at [72, 220] on input "checkbox" at bounding box center [72, 220] width 0 height 0
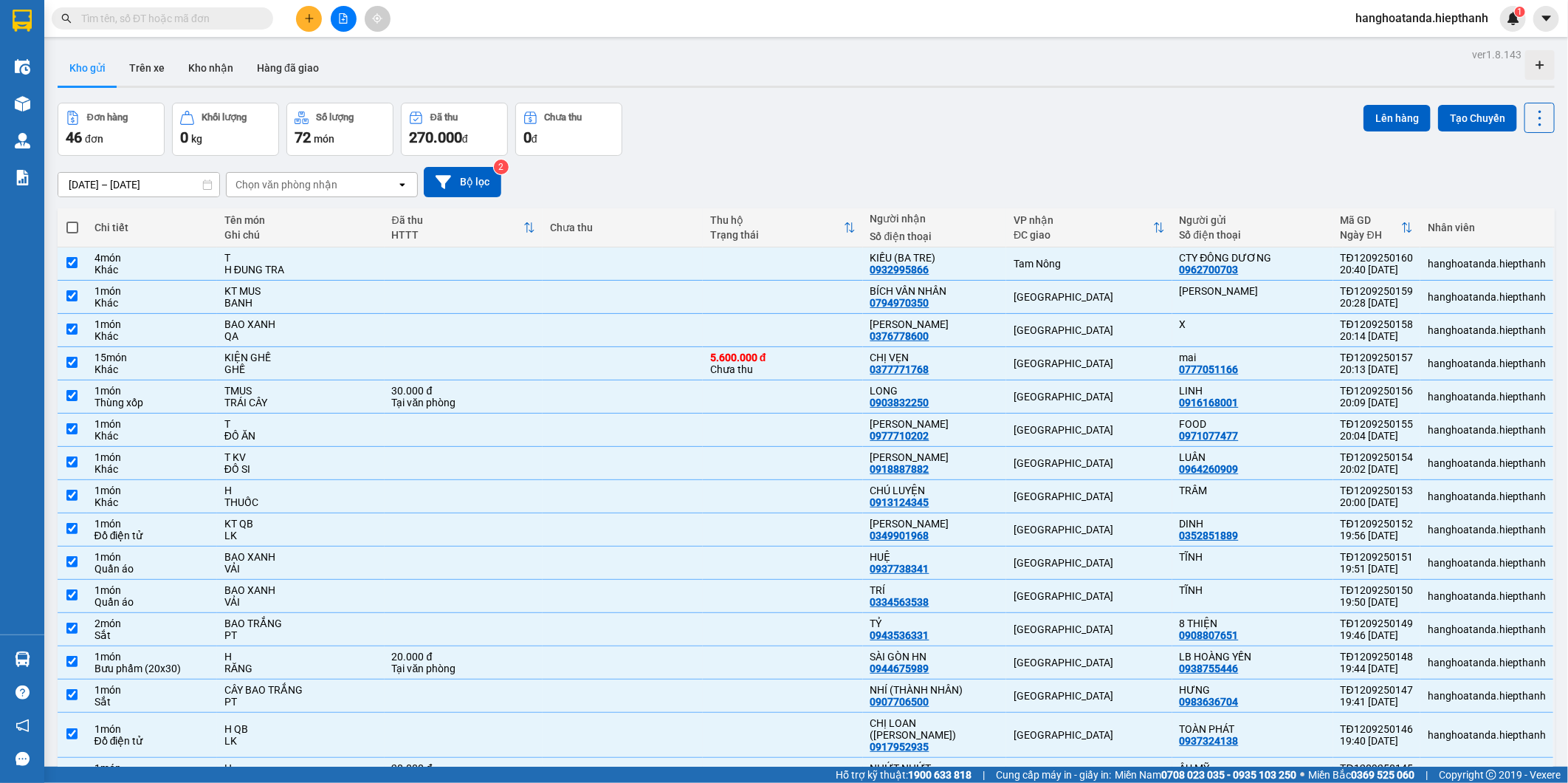
checkbox input "true"
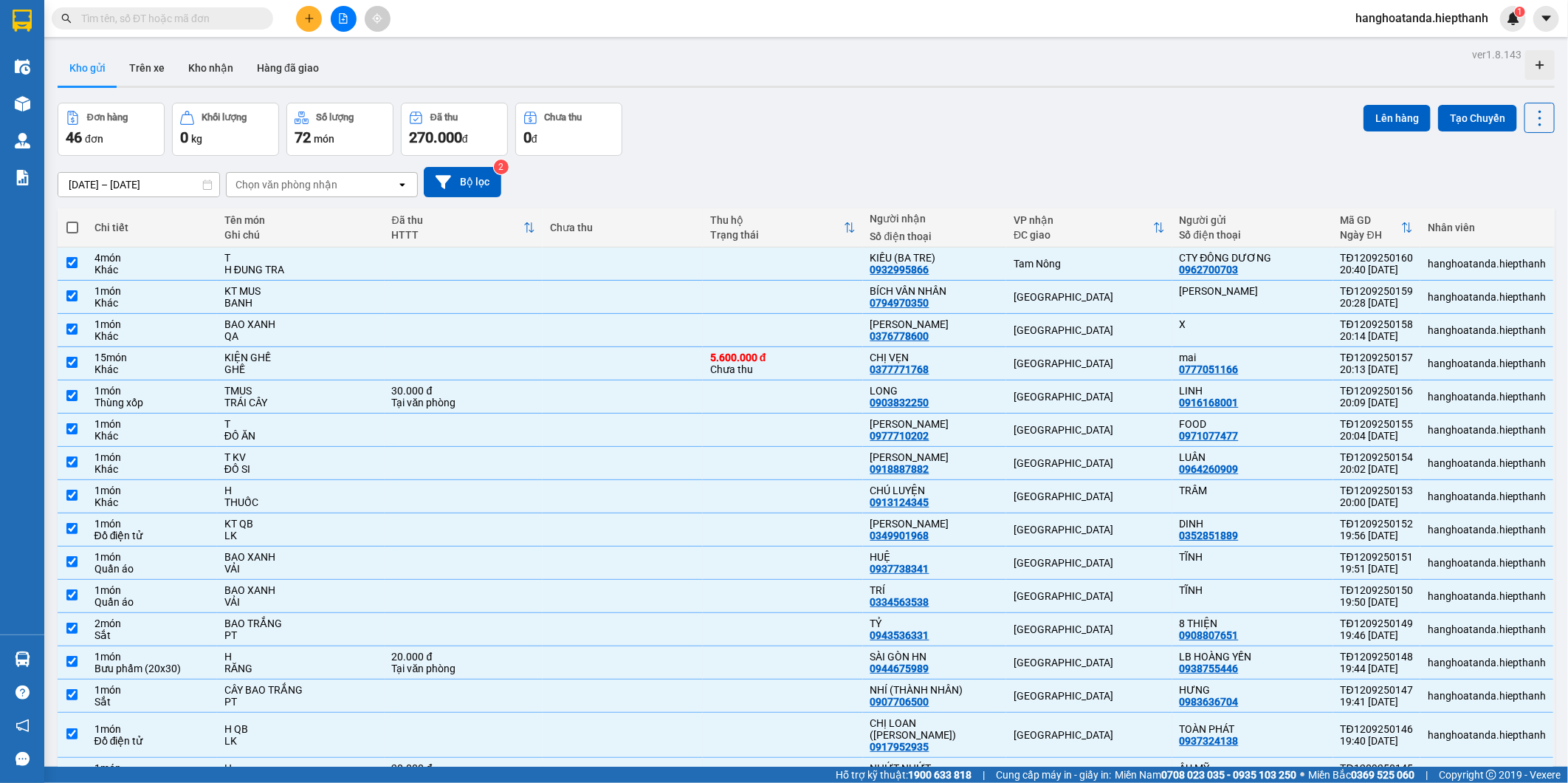
checkbox input "true"
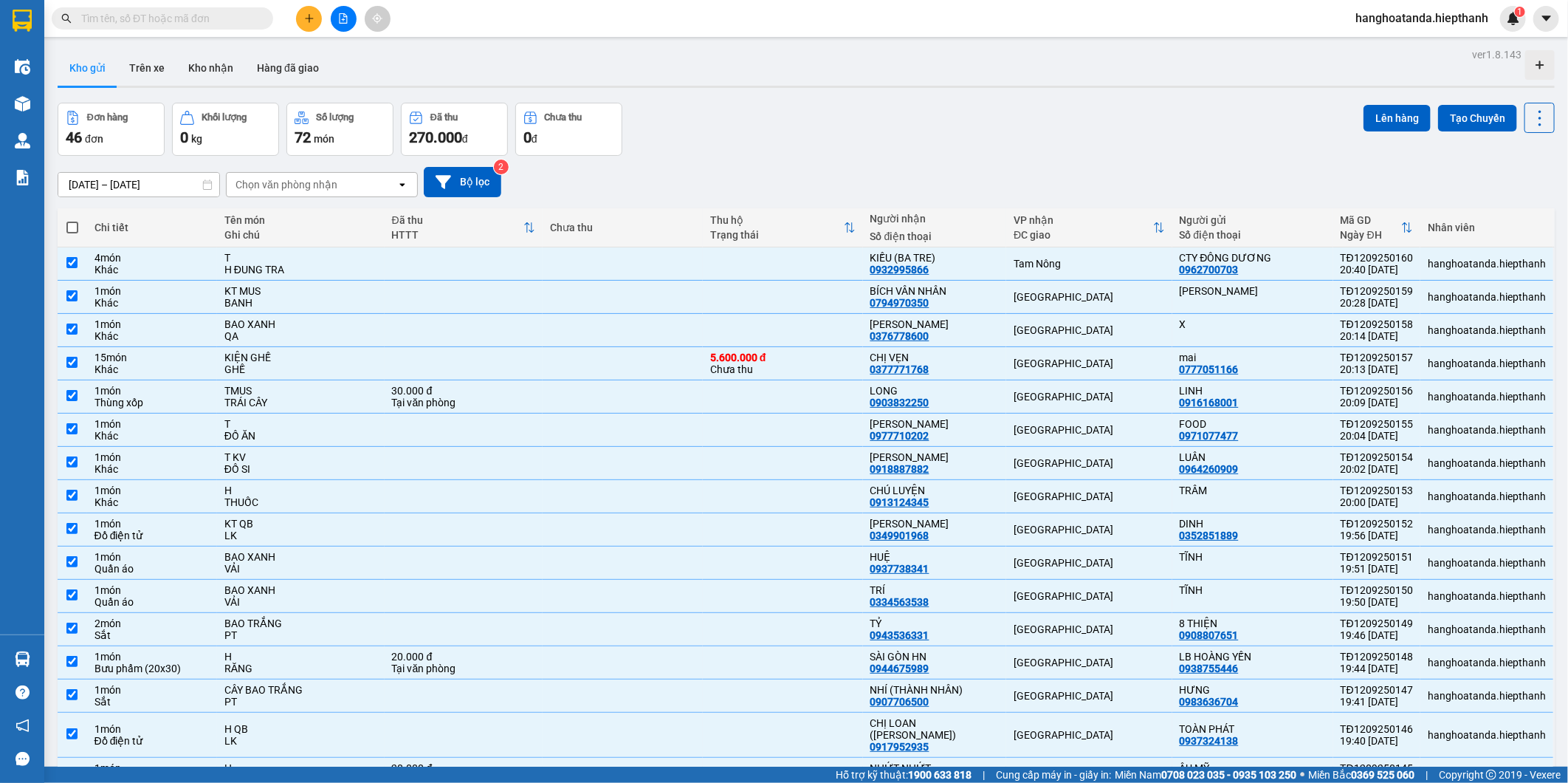
checkbox input "true"
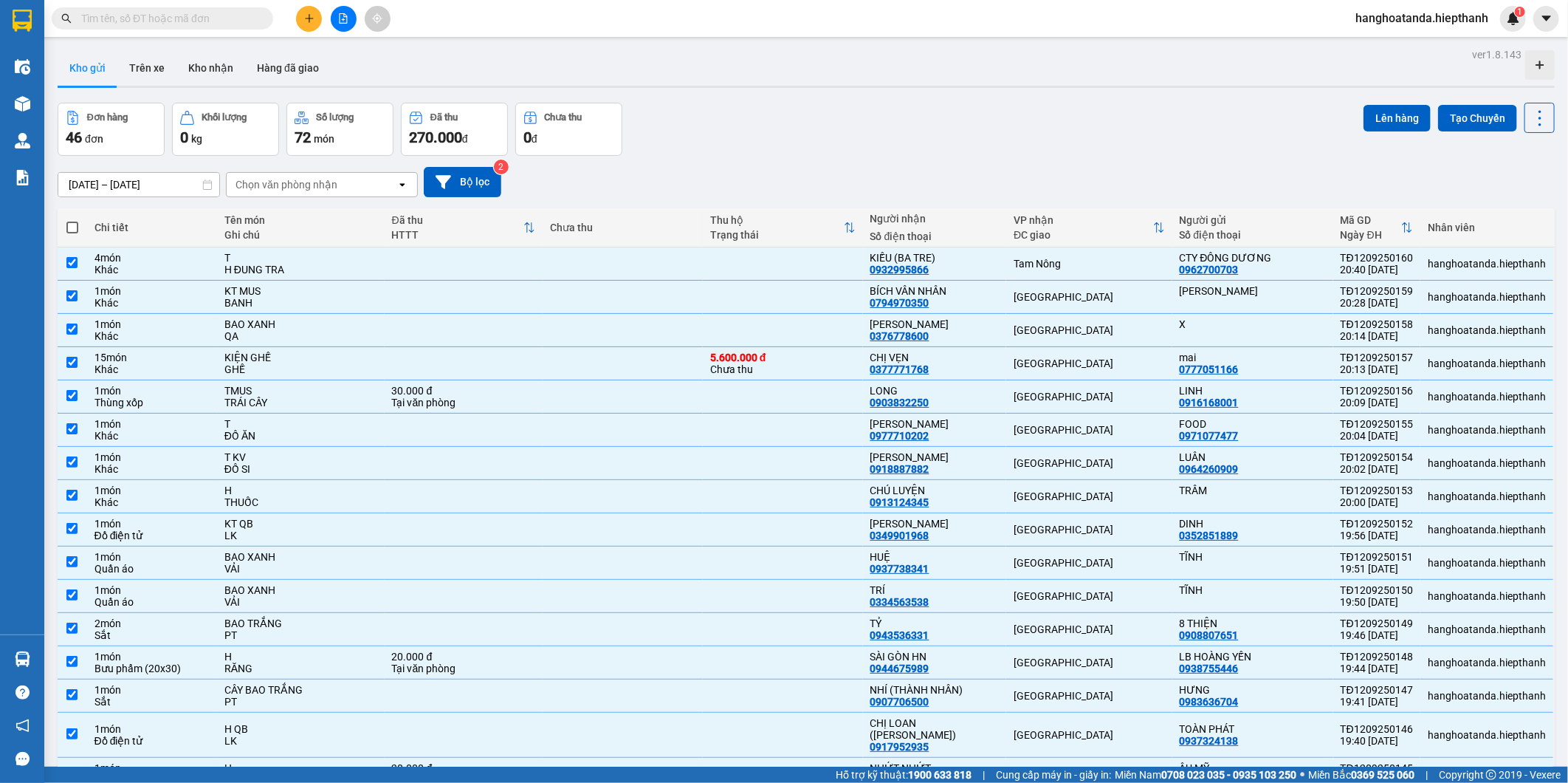
checkbox input "true"
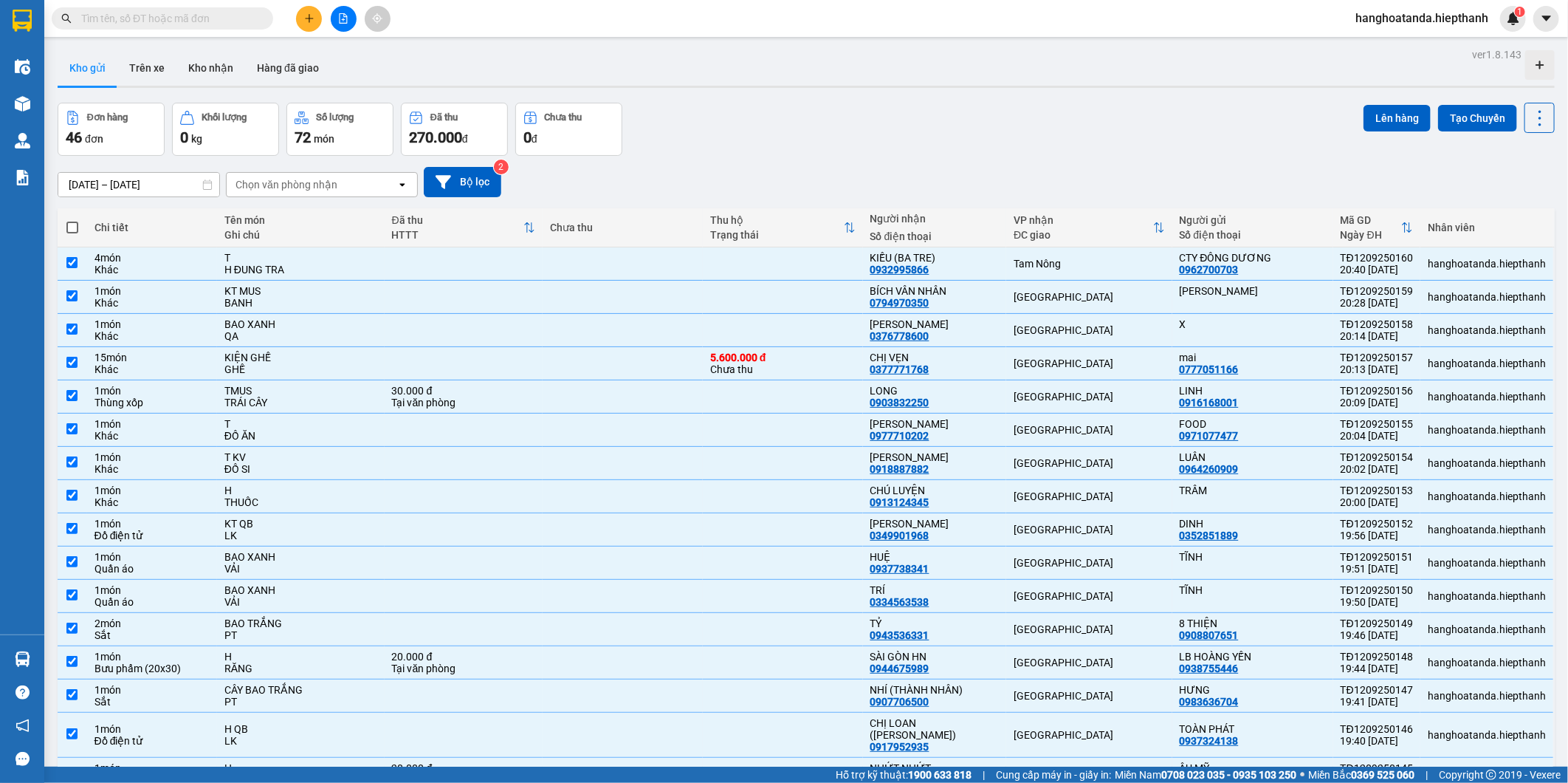
checkbox input "true"
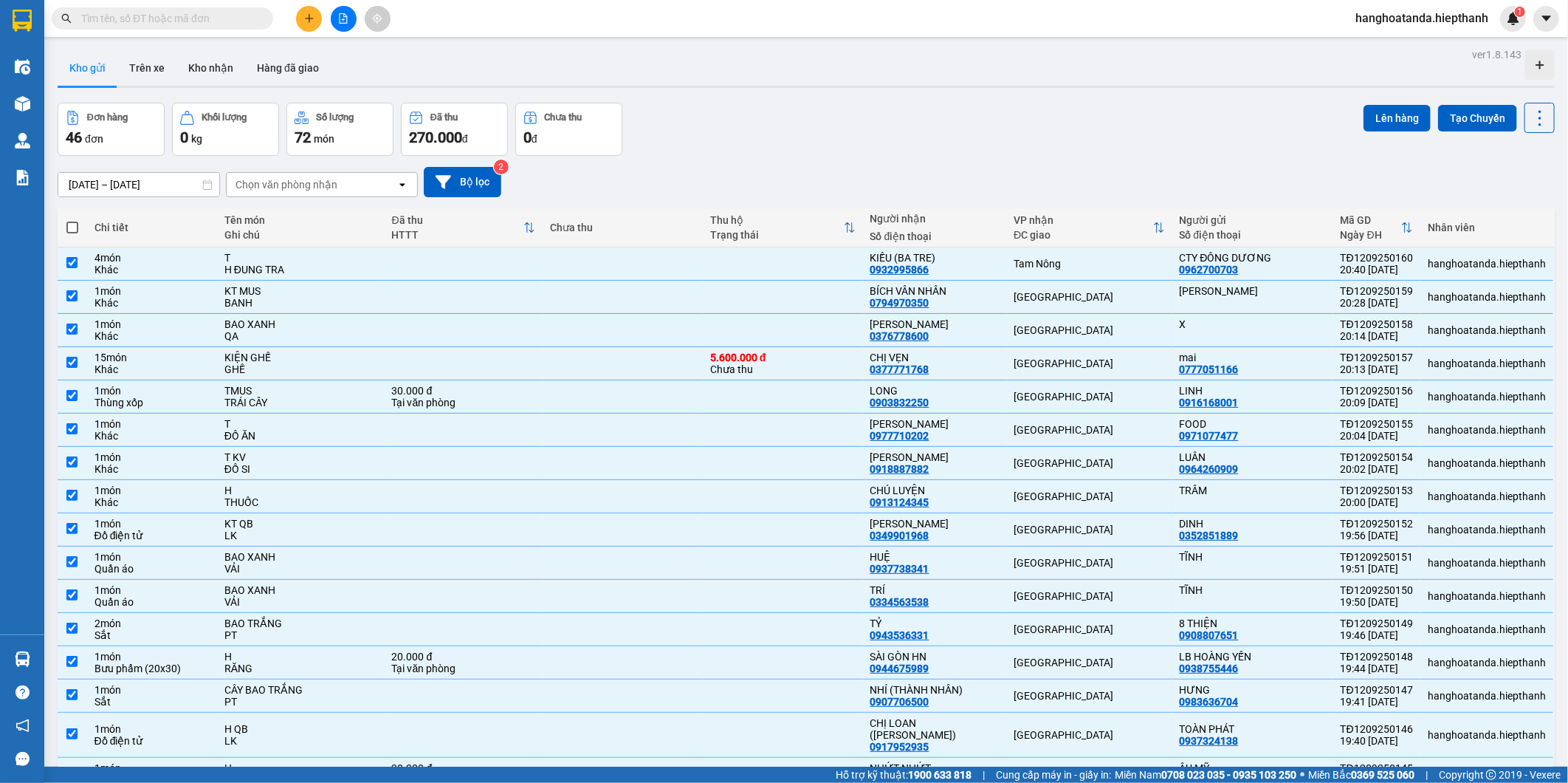
checkbox input "true"
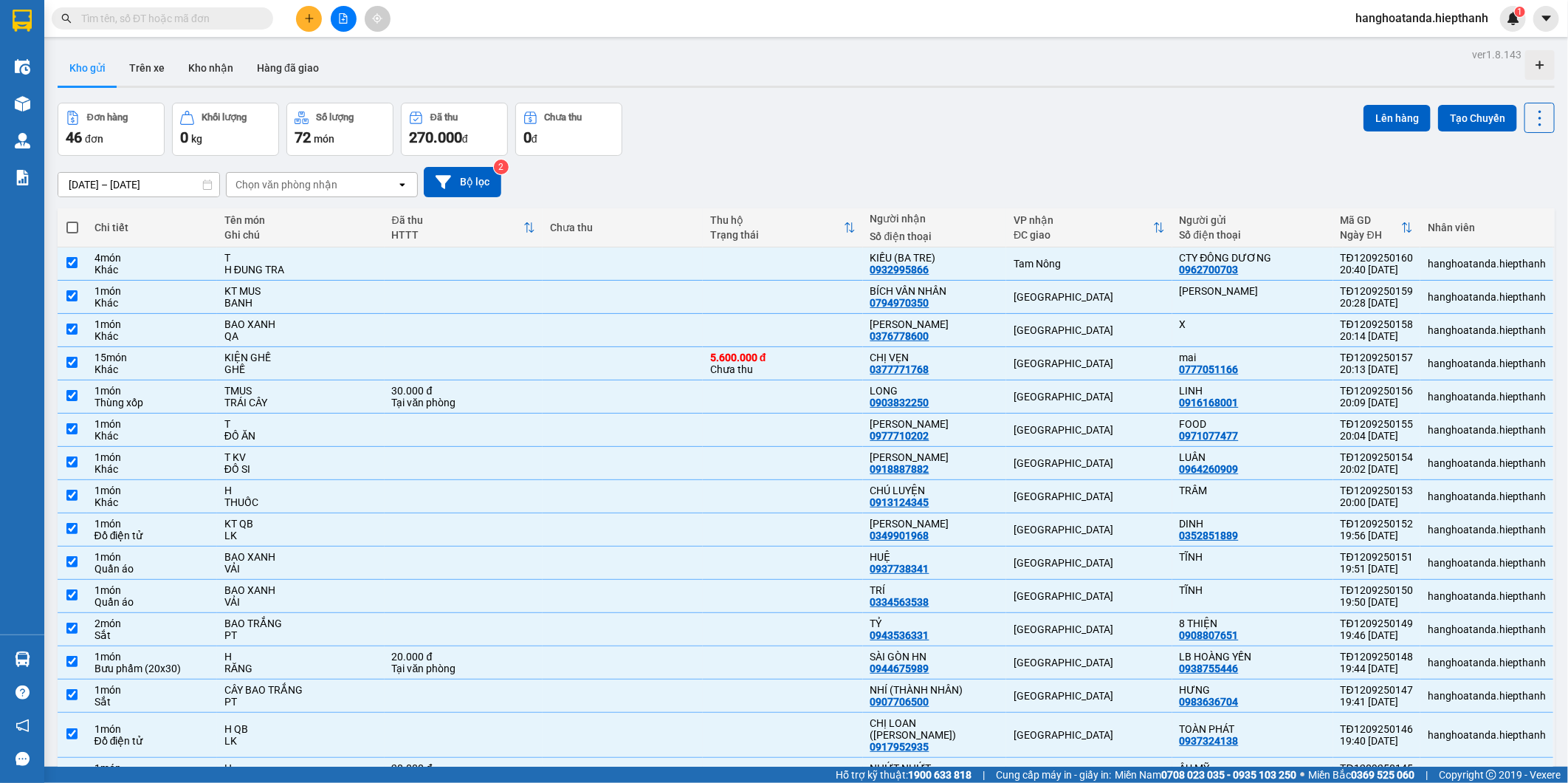
checkbox input "true"
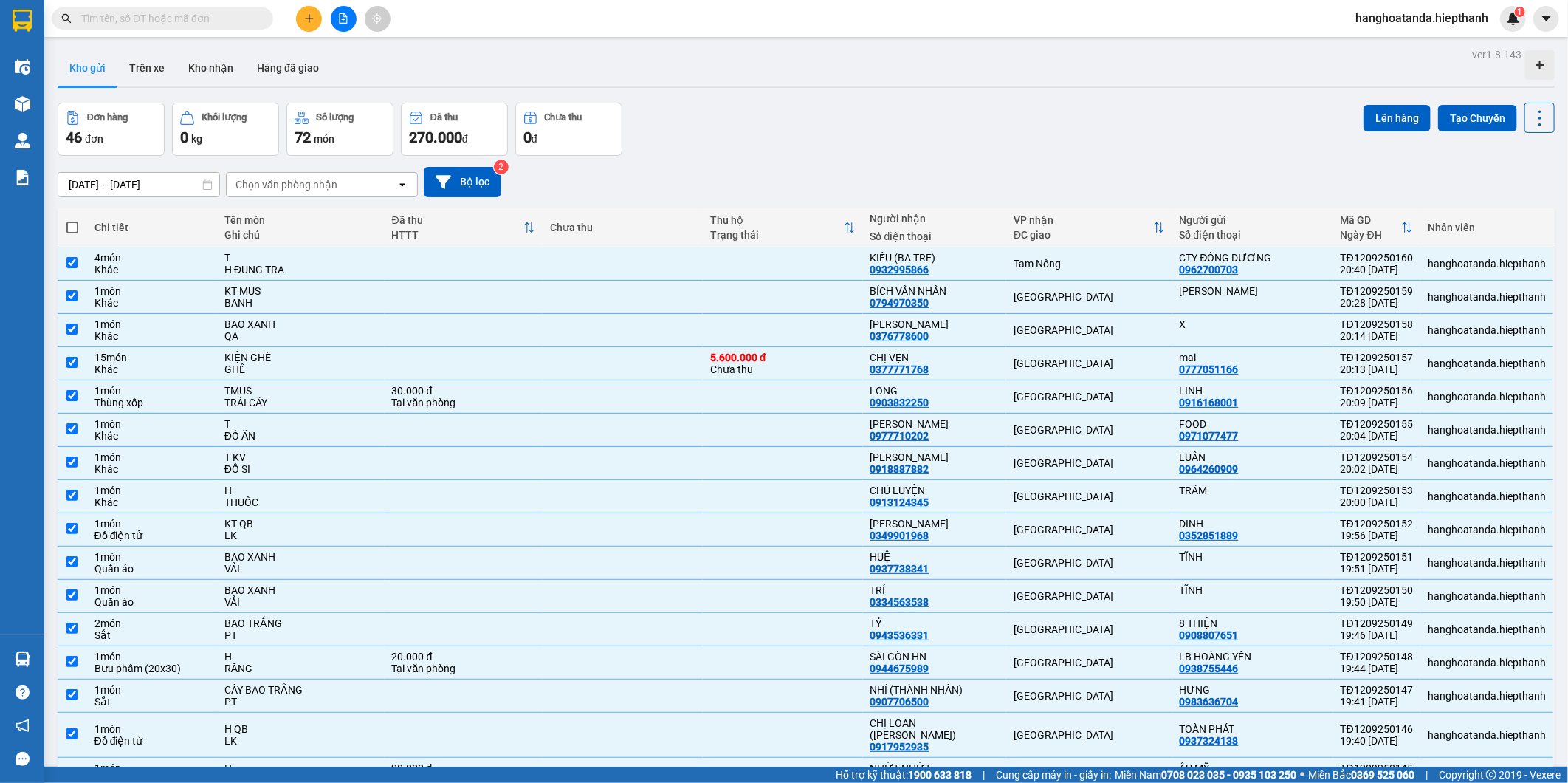
checkbox input "true"
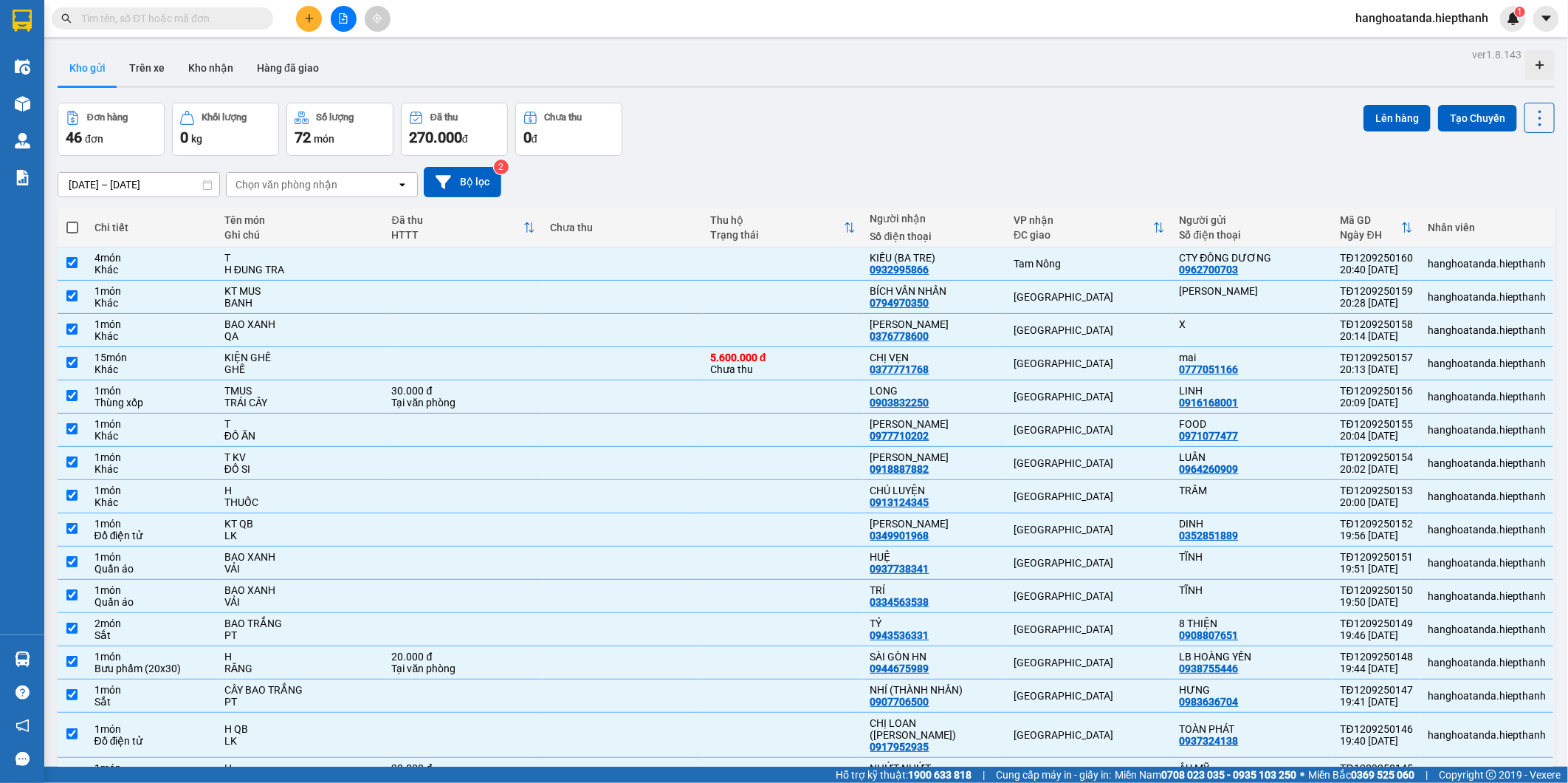
checkbox input "true"
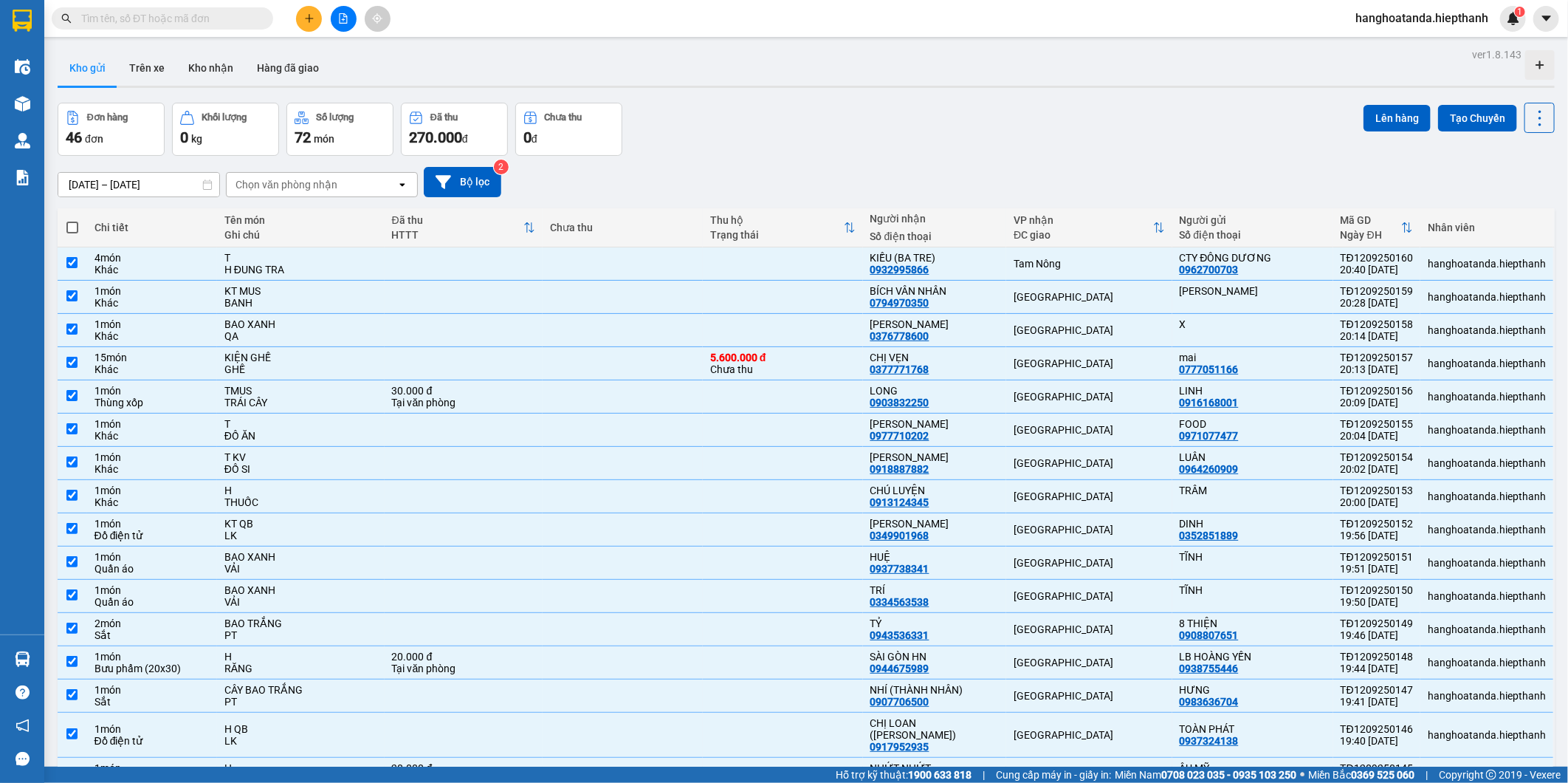
checkbox input "true"
click at [72, 264] on input "checkbox" at bounding box center [71, 262] width 11 height 11
checkbox input "false"
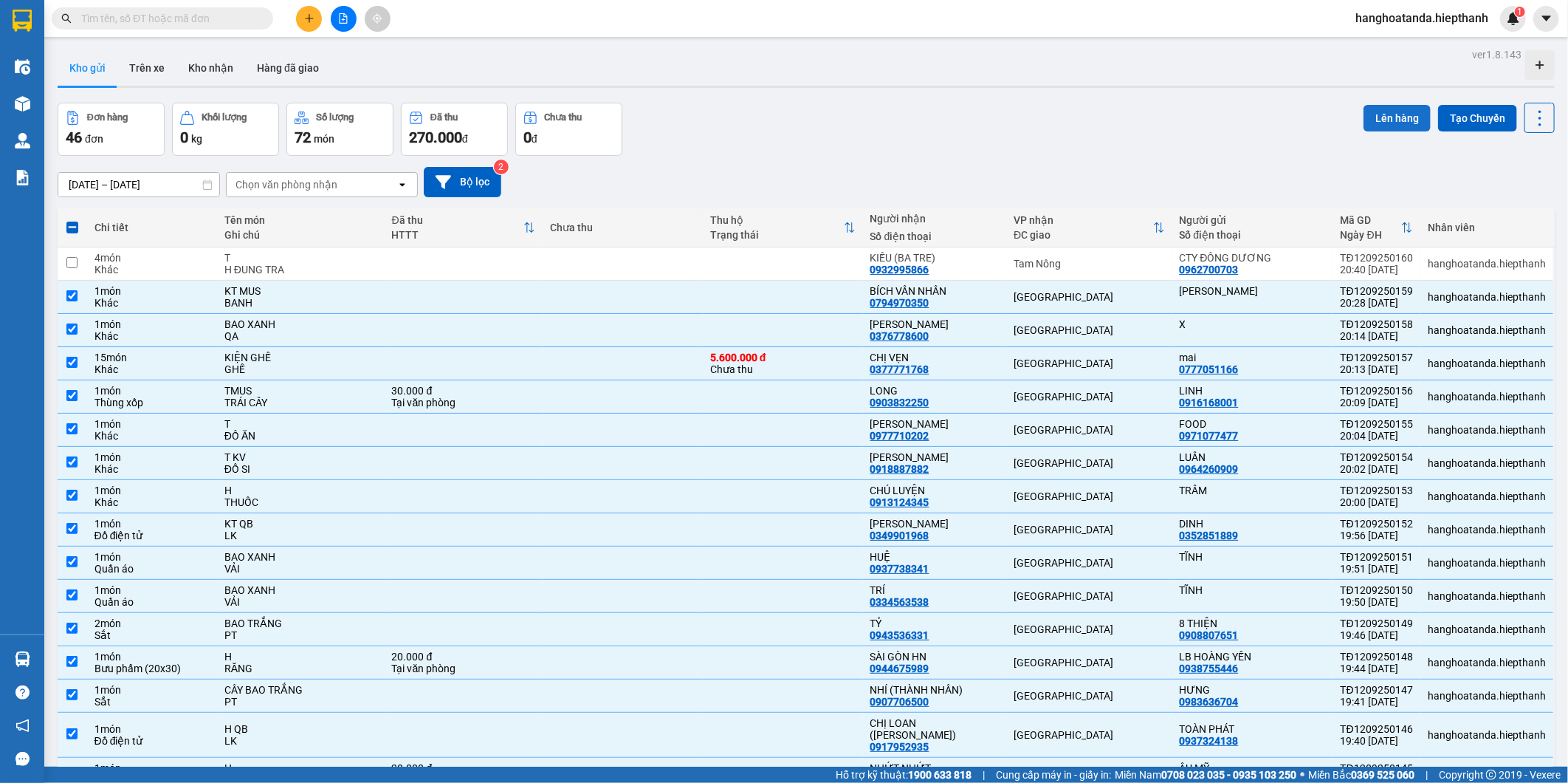
click at [1407, 106] on button "Lên hàng" at bounding box center [1396, 118] width 67 height 27
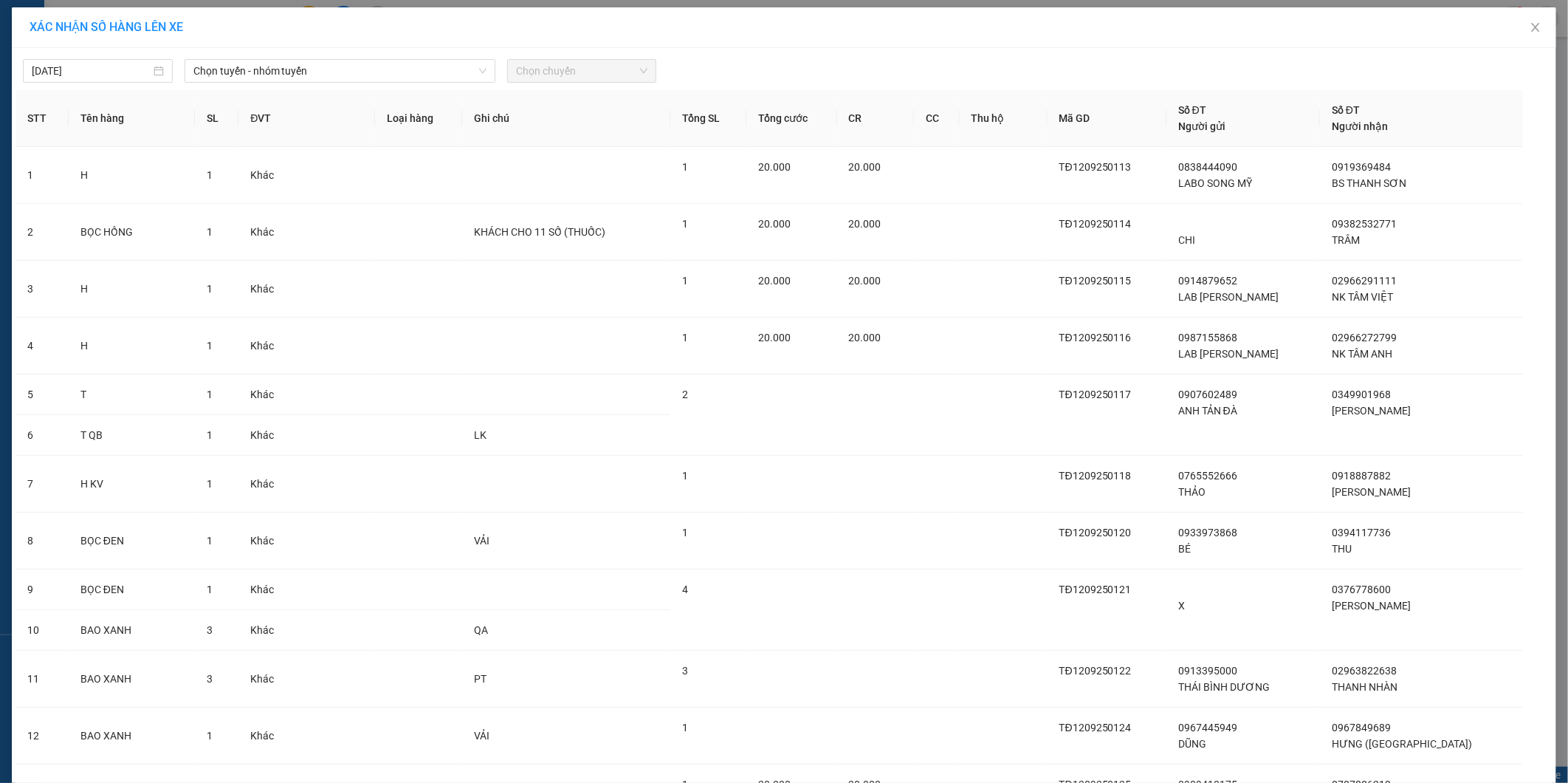
click at [293, 55] on div "[DATE] Chọn tuyến - nhóm tuyến Chọn chuyến" at bounding box center [784, 67] width 1537 height 31
drag, startPoint x: 296, startPoint y: 62, endPoint x: 331, endPoint y: 90, distance: 44.8
click at [298, 62] on span "Chọn tuyến - nhóm tuyến" at bounding box center [340, 71] width 293 height 22
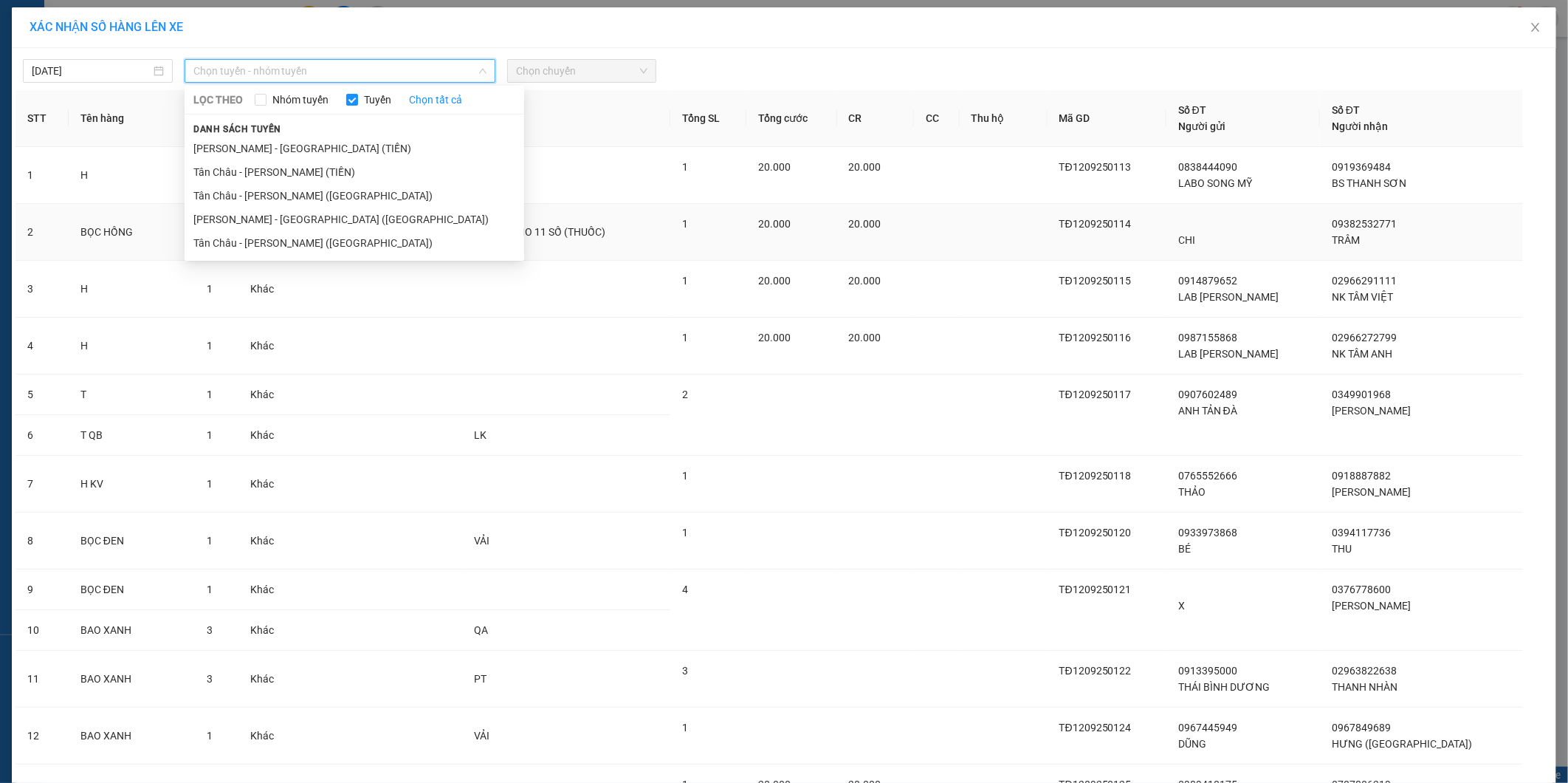
click at [271, 212] on li "[PERSON_NAME] - [GEOGRAPHIC_DATA] ([GEOGRAPHIC_DATA])" at bounding box center [355, 220] width 340 height 24
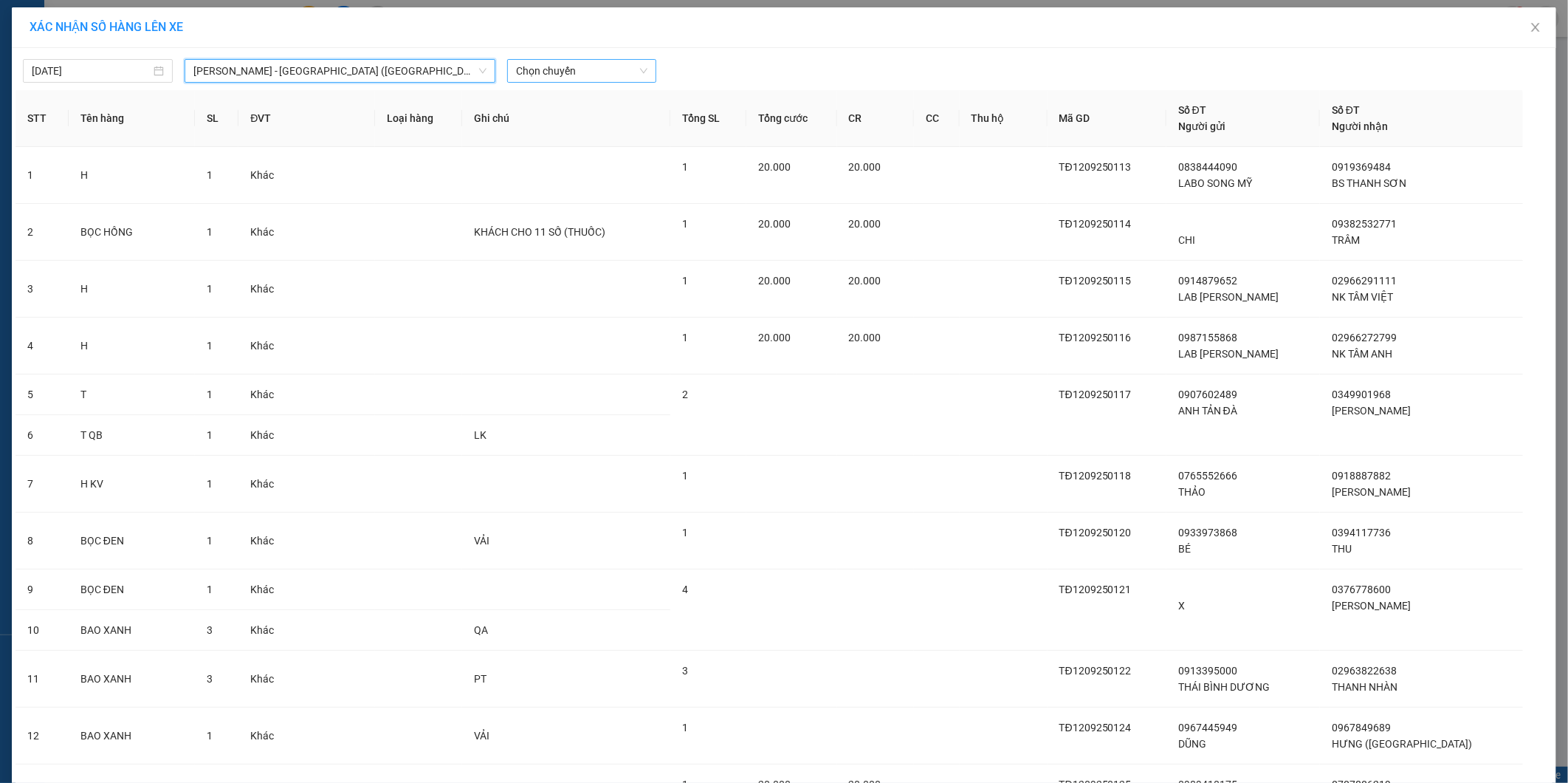
click at [554, 72] on span "Chọn chuyến" at bounding box center [582, 71] width 132 height 22
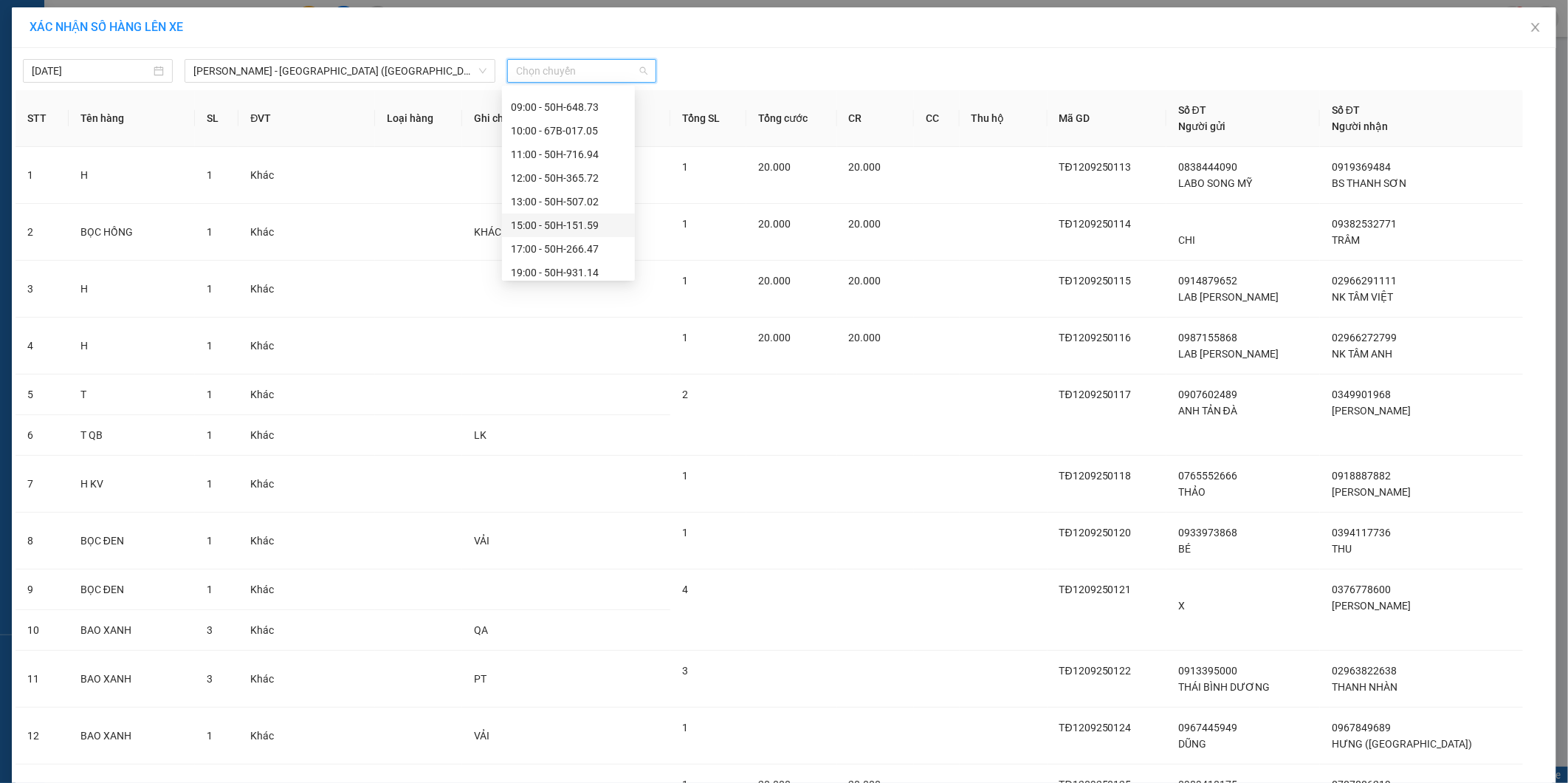
scroll to position [118, 0]
click at [555, 248] on div "21:00 - 67H-040.47" at bounding box center [568, 242] width 115 height 16
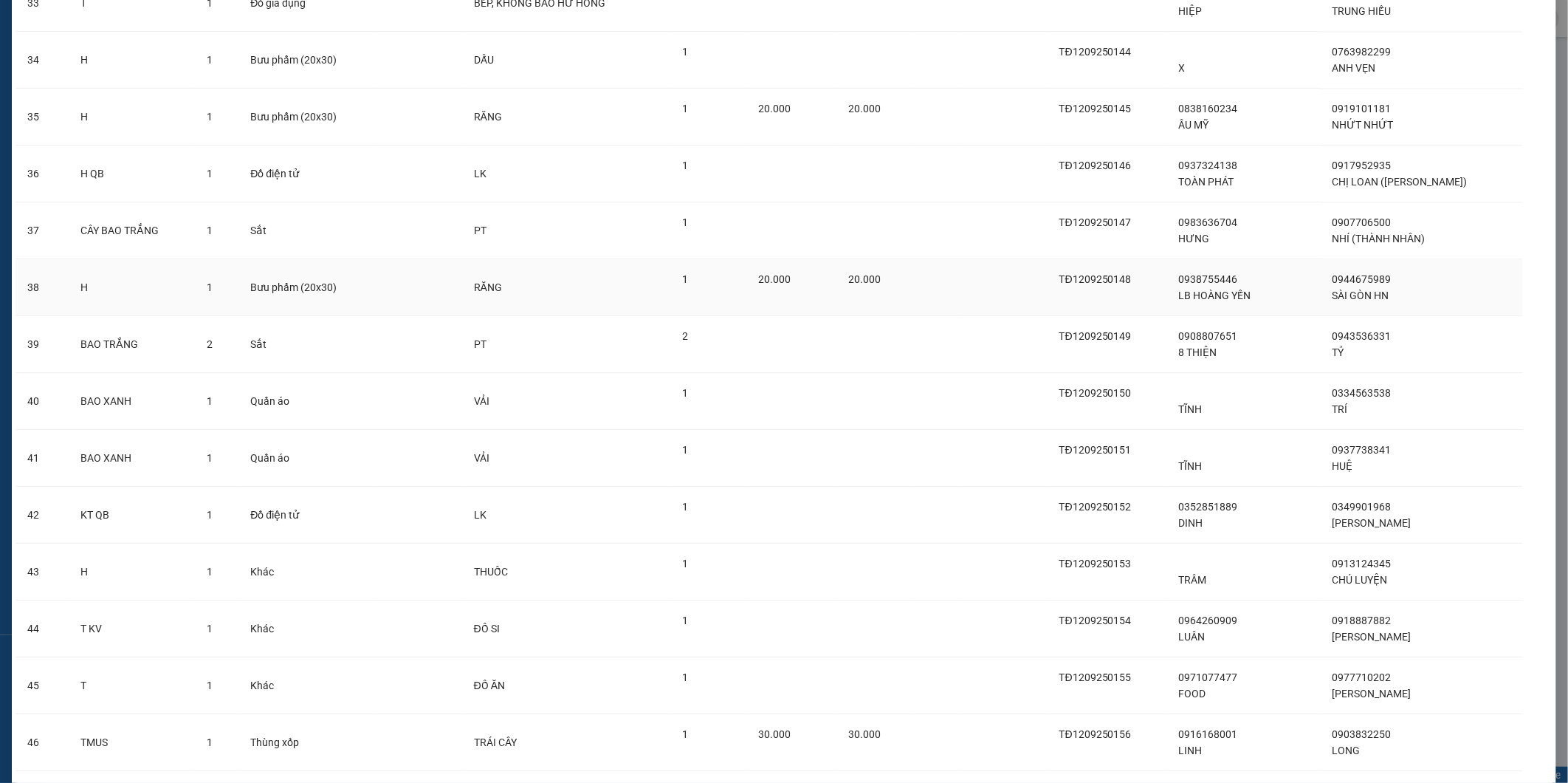
scroll to position [2155, 0]
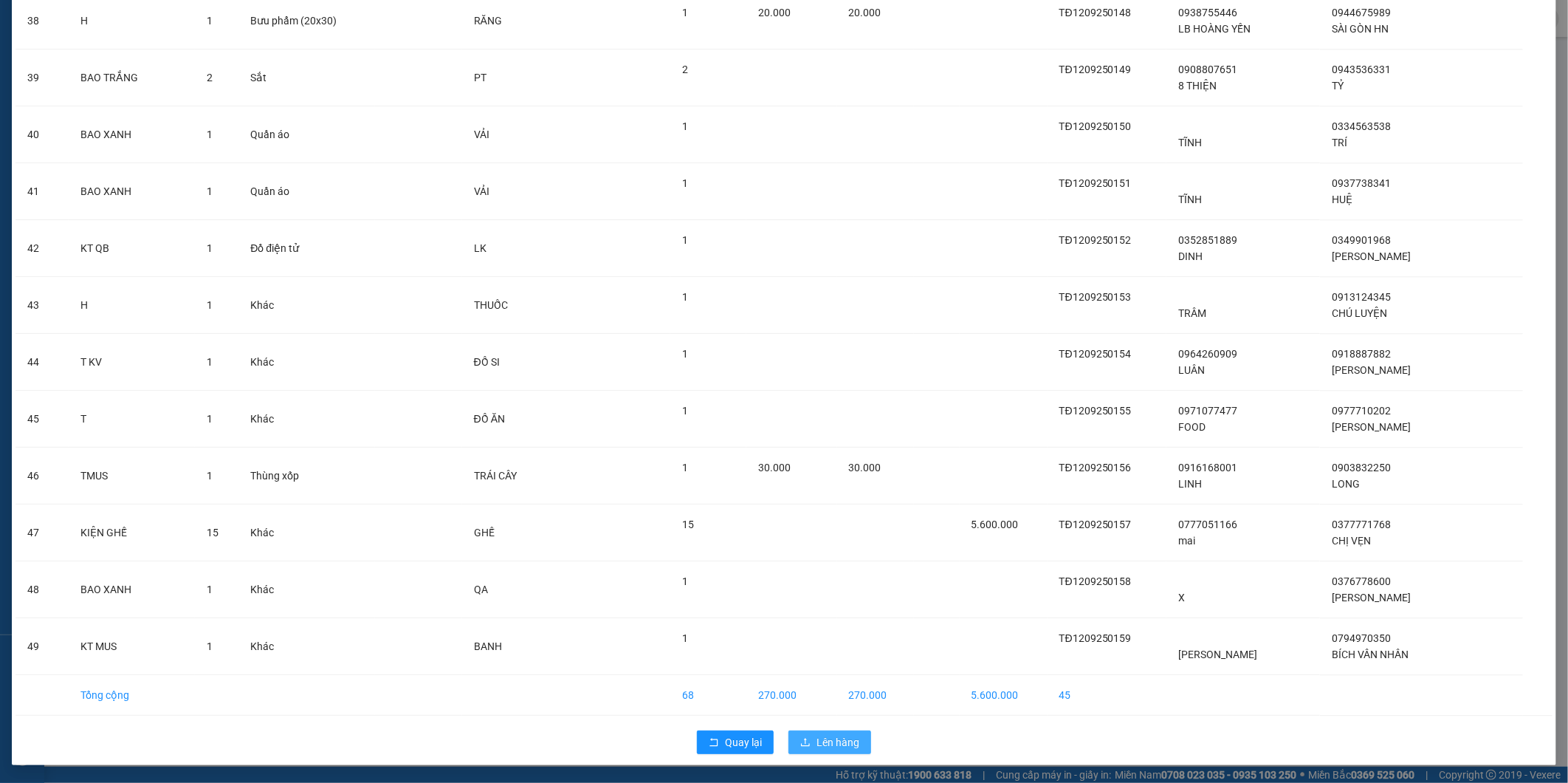
click at [846, 746] on span "Lên hàng" at bounding box center [837, 742] width 43 height 16
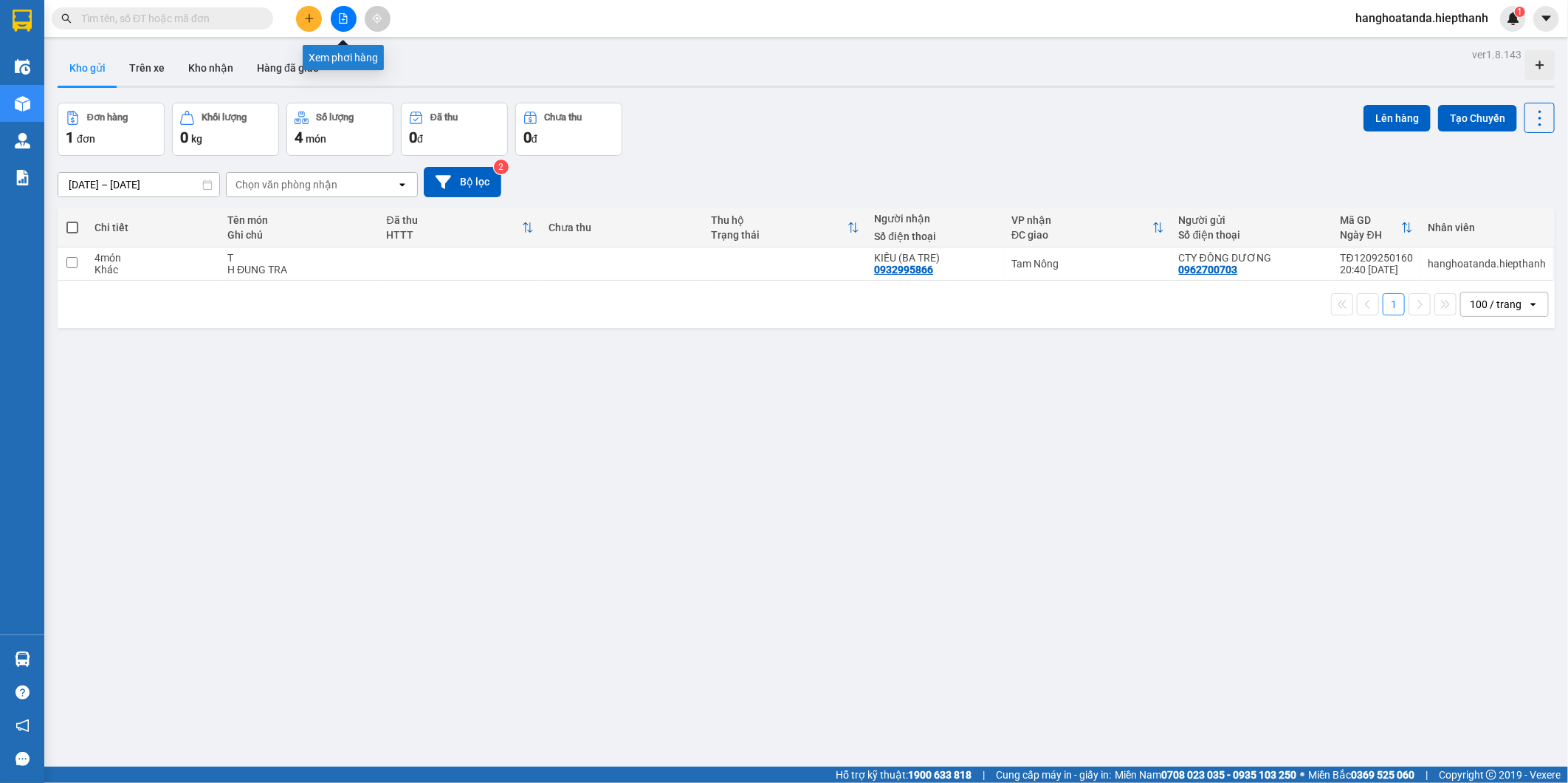
click at [349, 24] on button at bounding box center [344, 19] width 26 height 26
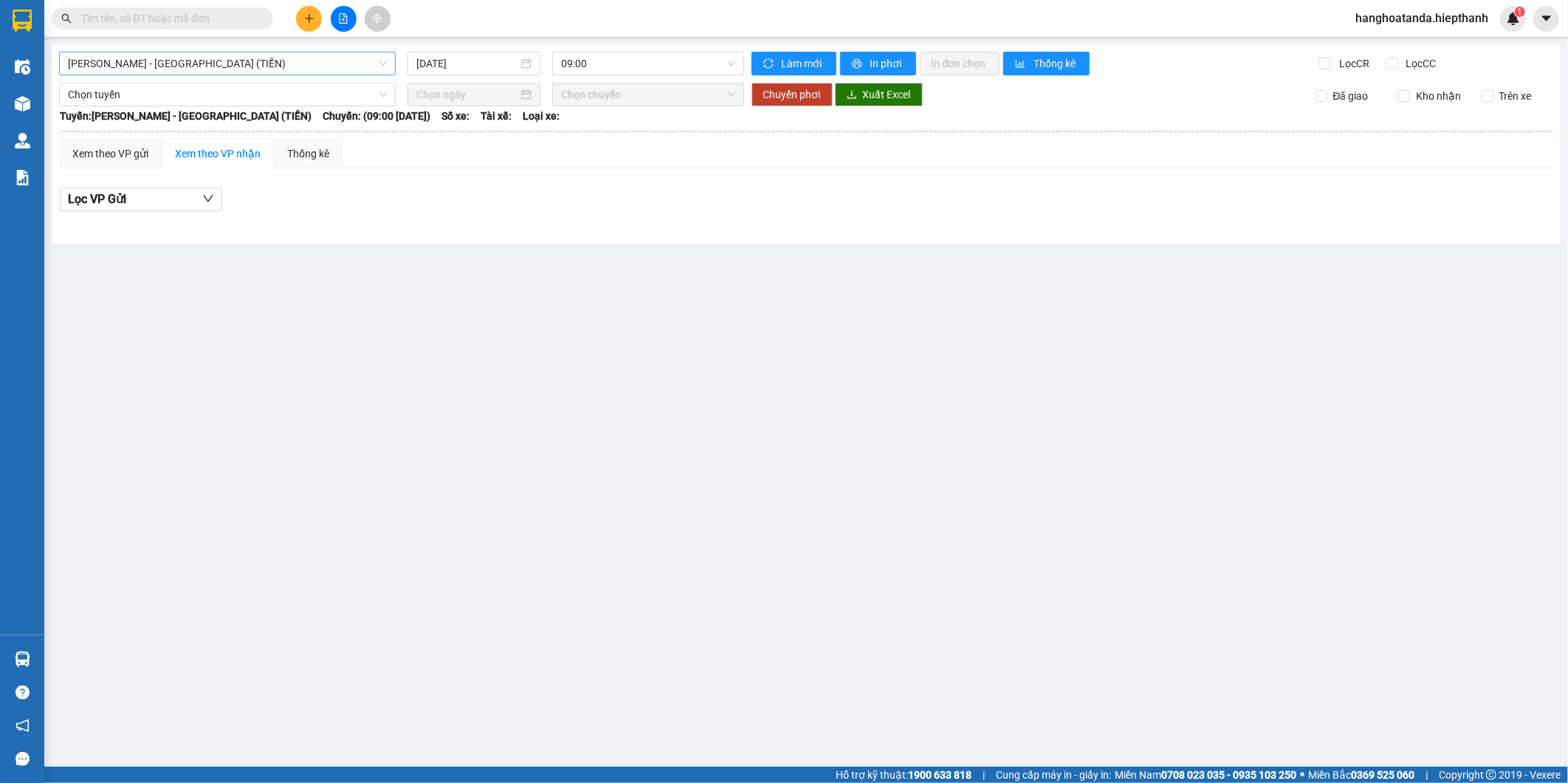
click at [241, 71] on span "[PERSON_NAME] - [GEOGRAPHIC_DATA] (TIỀN)" at bounding box center [227, 63] width 319 height 22
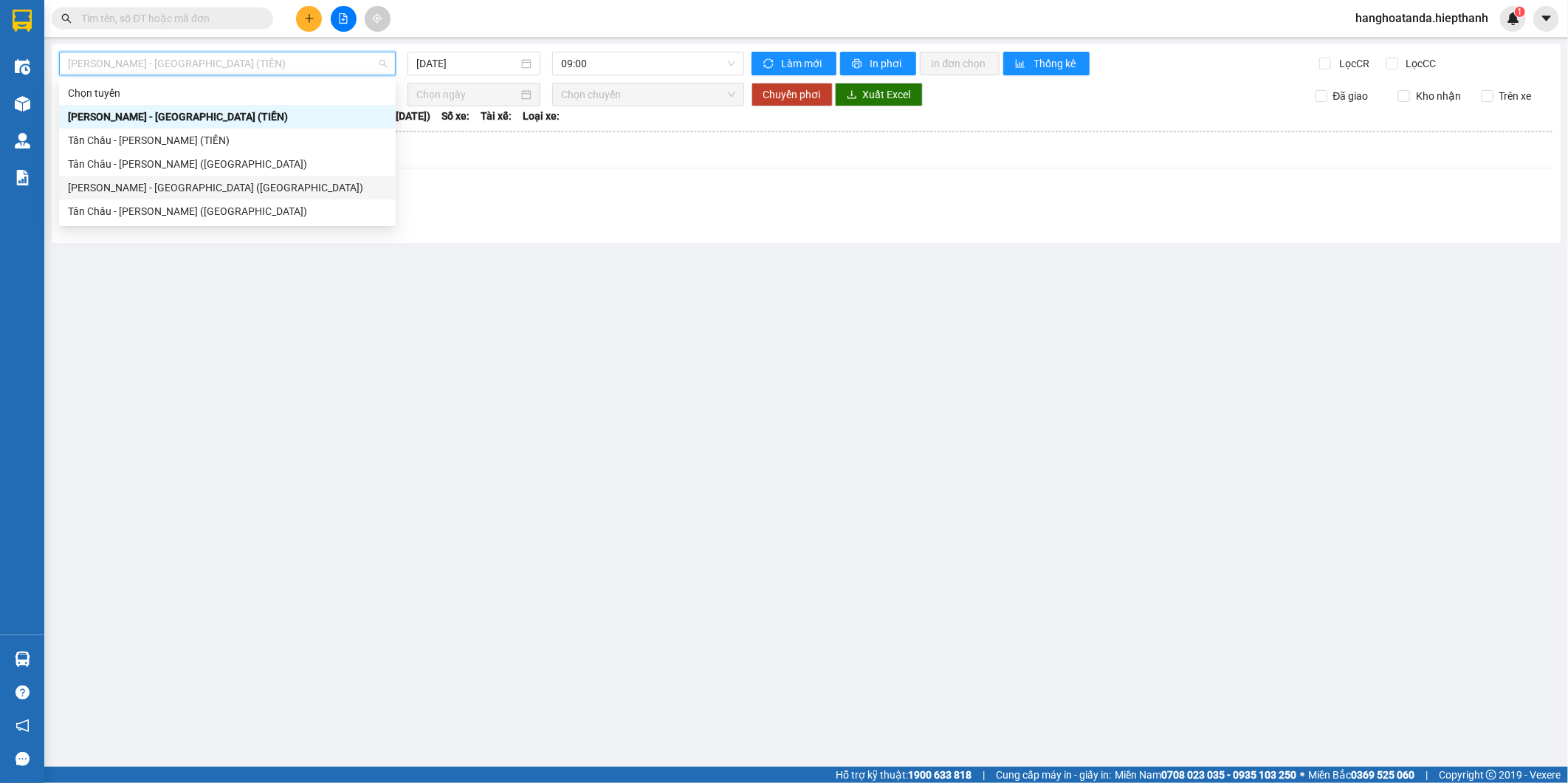
click at [211, 188] on div "[PERSON_NAME] - [GEOGRAPHIC_DATA] ([GEOGRAPHIC_DATA])" at bounding box center [227, 187] width 319 height 16
type input "[DATE]"
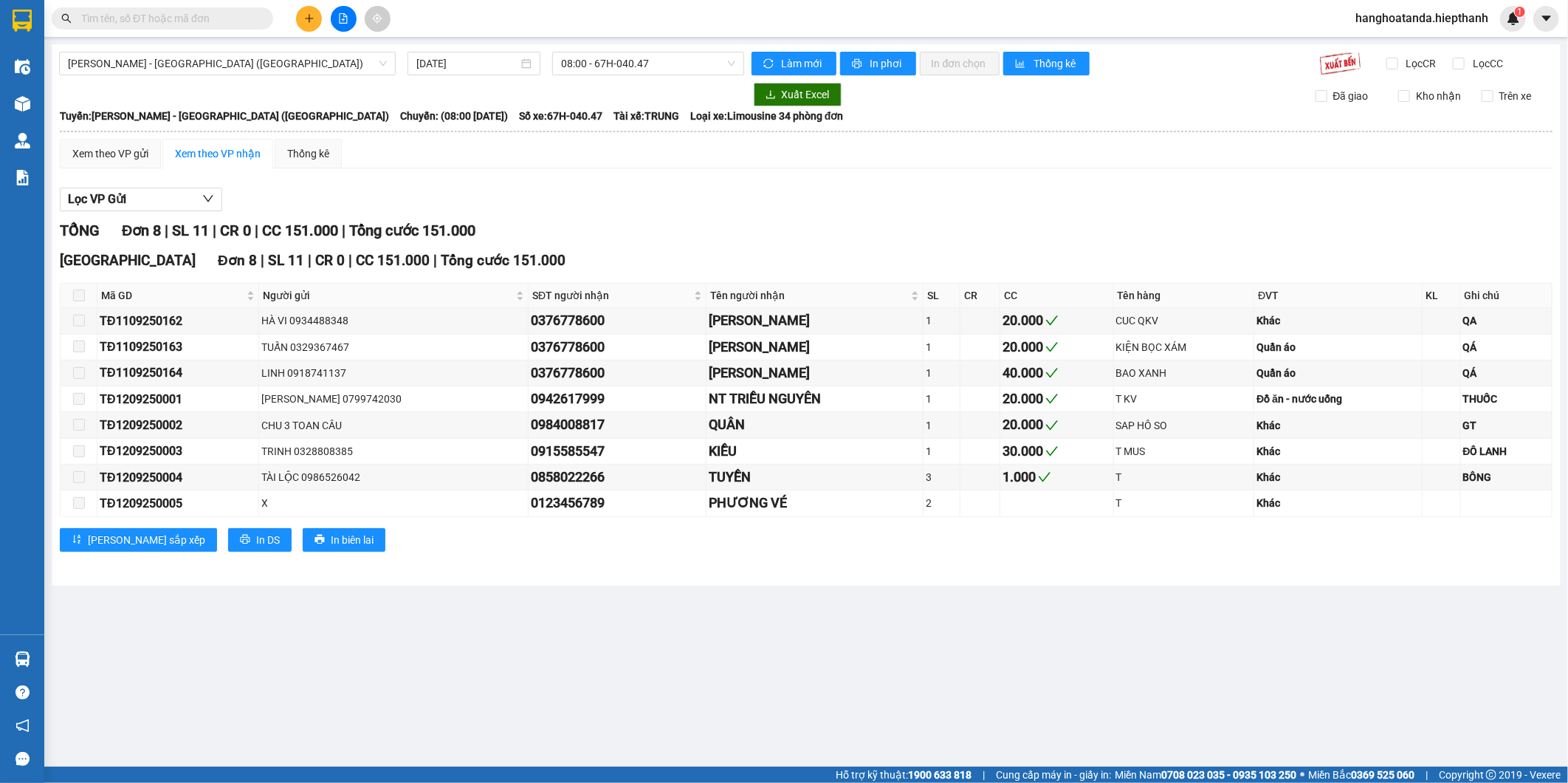
click at [803, 190] on div "Lọc VP Gửi" at bounding box center [805, 200] width 1492 height 24
click at [596, 64] on span "08:00 - 67H-040.47" at bounding box center [648, 63] width 174 height 22
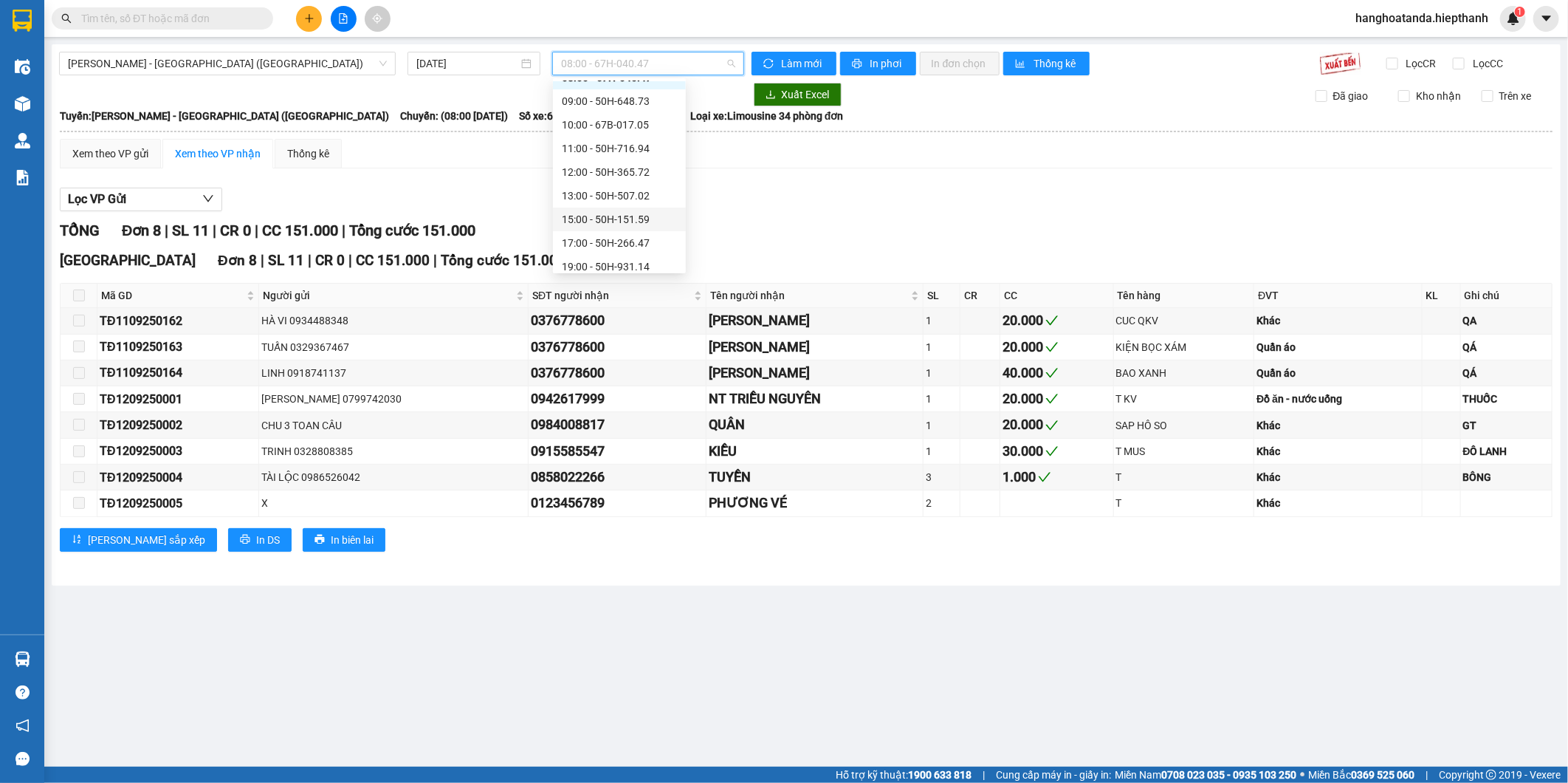
scroll to position [118, 0]
click at [615, 232] on div "21:00 - 67H-040.47" at bounding box center [619, 235] width 115 height 16
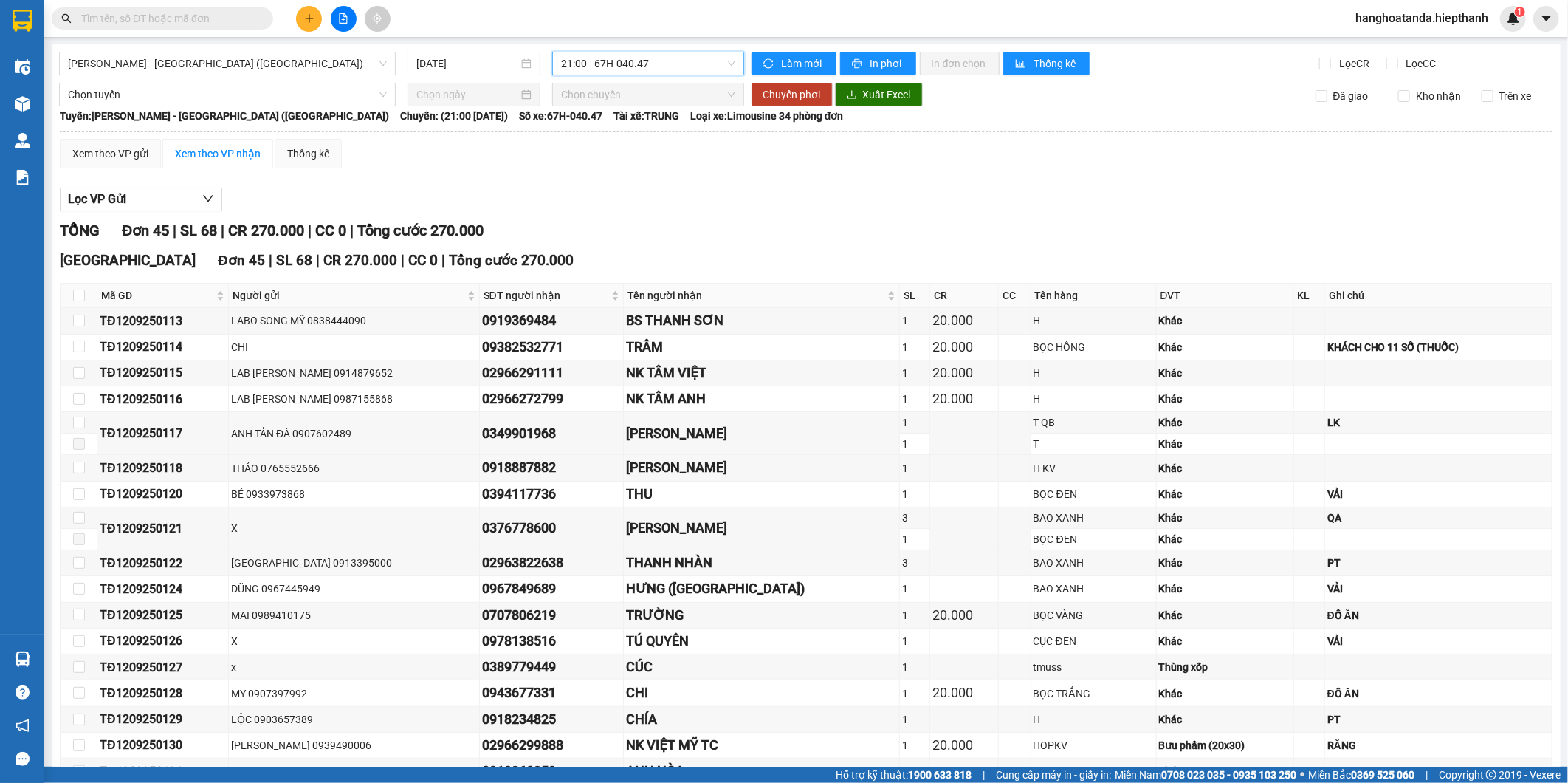
click at [754, 211] on div "Lọc VP Gửi" at bounding box center [805, 200] width 1492 height 24
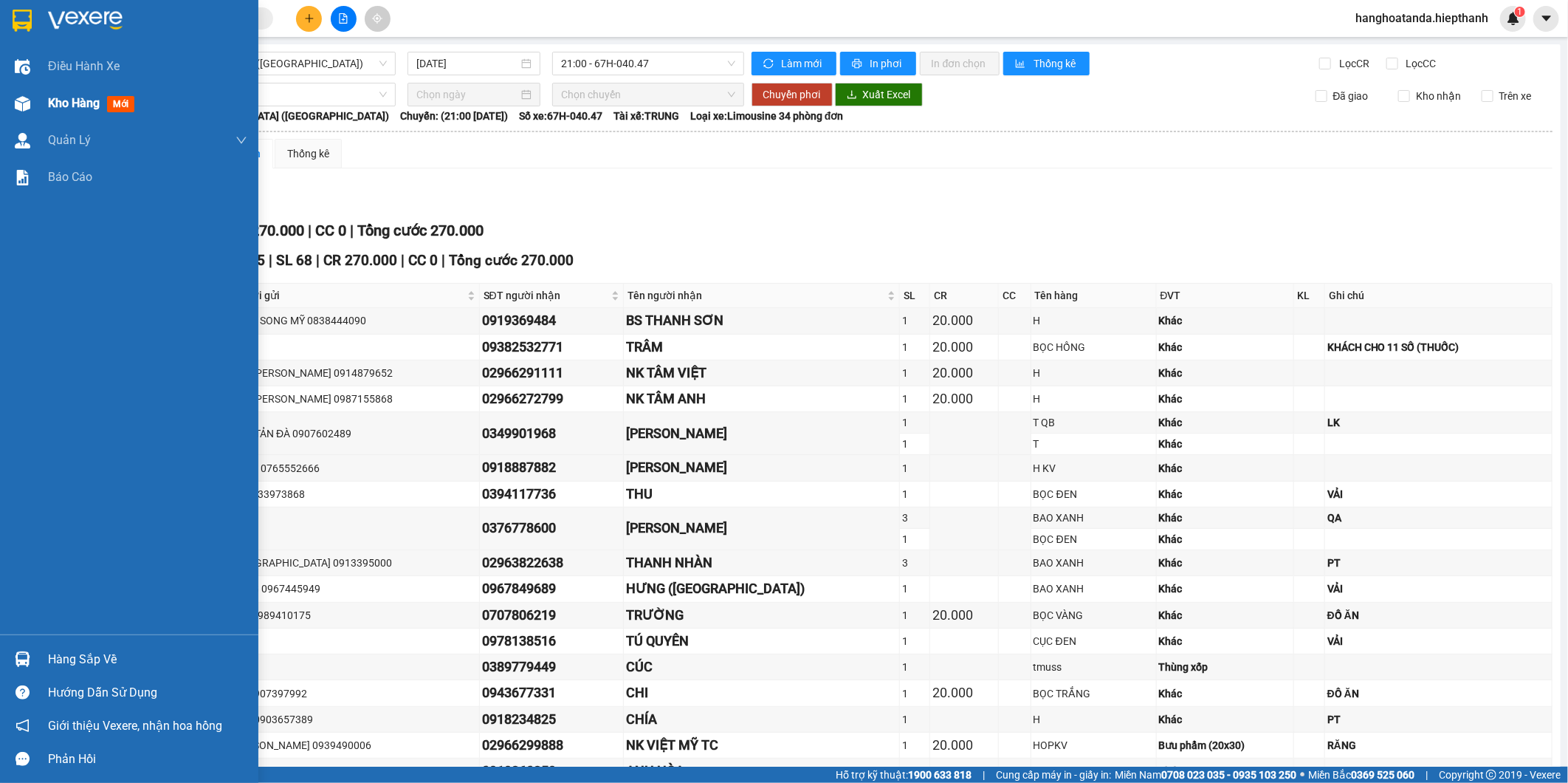
click at [38, 113] on div "Kho hàng mới" at bounding box center [129, 103] width 259 height 37
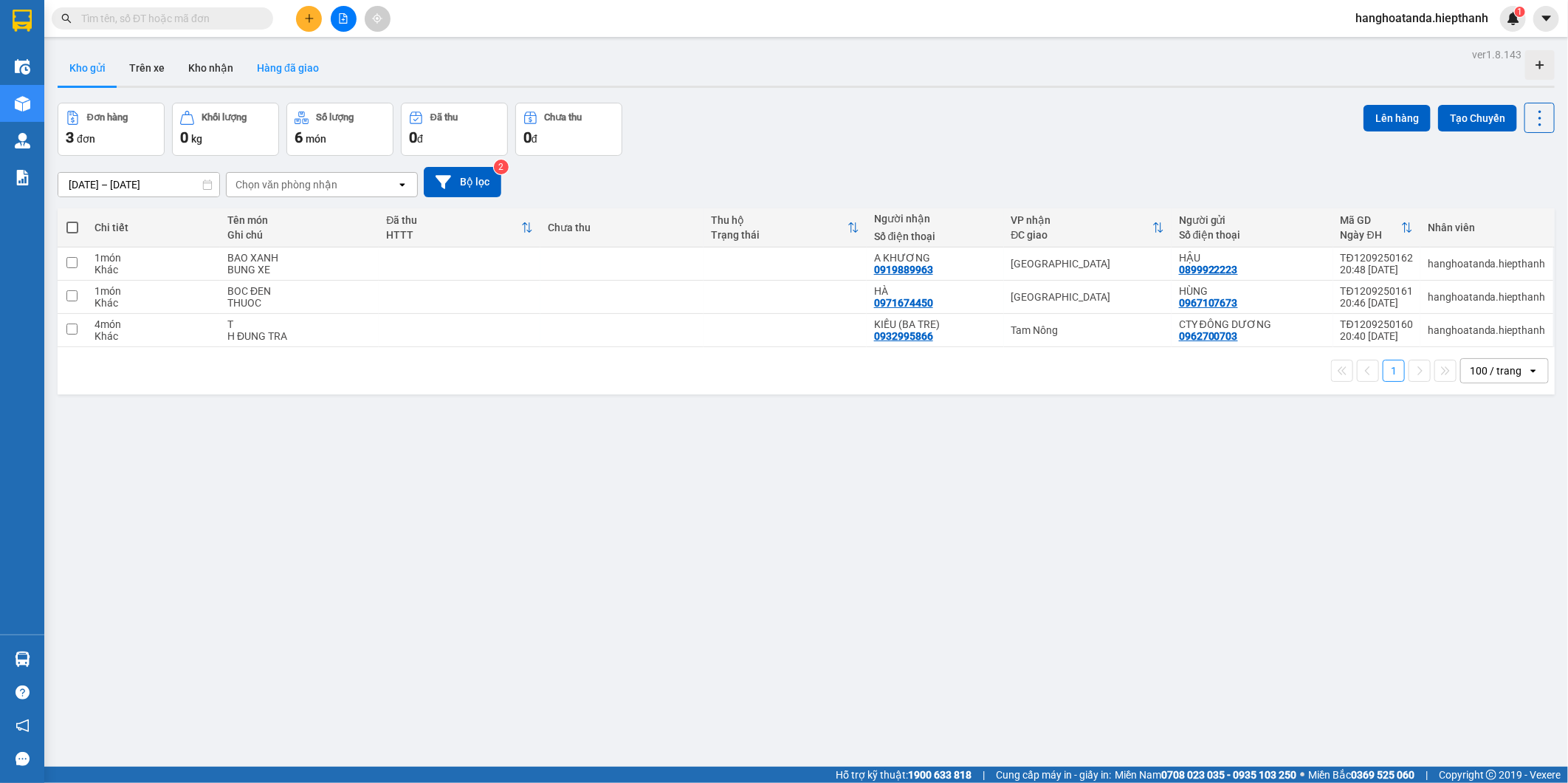
click at [306, 68] on button "Hàng đã giao" at bounding box center [288, 67] width 86 height 35
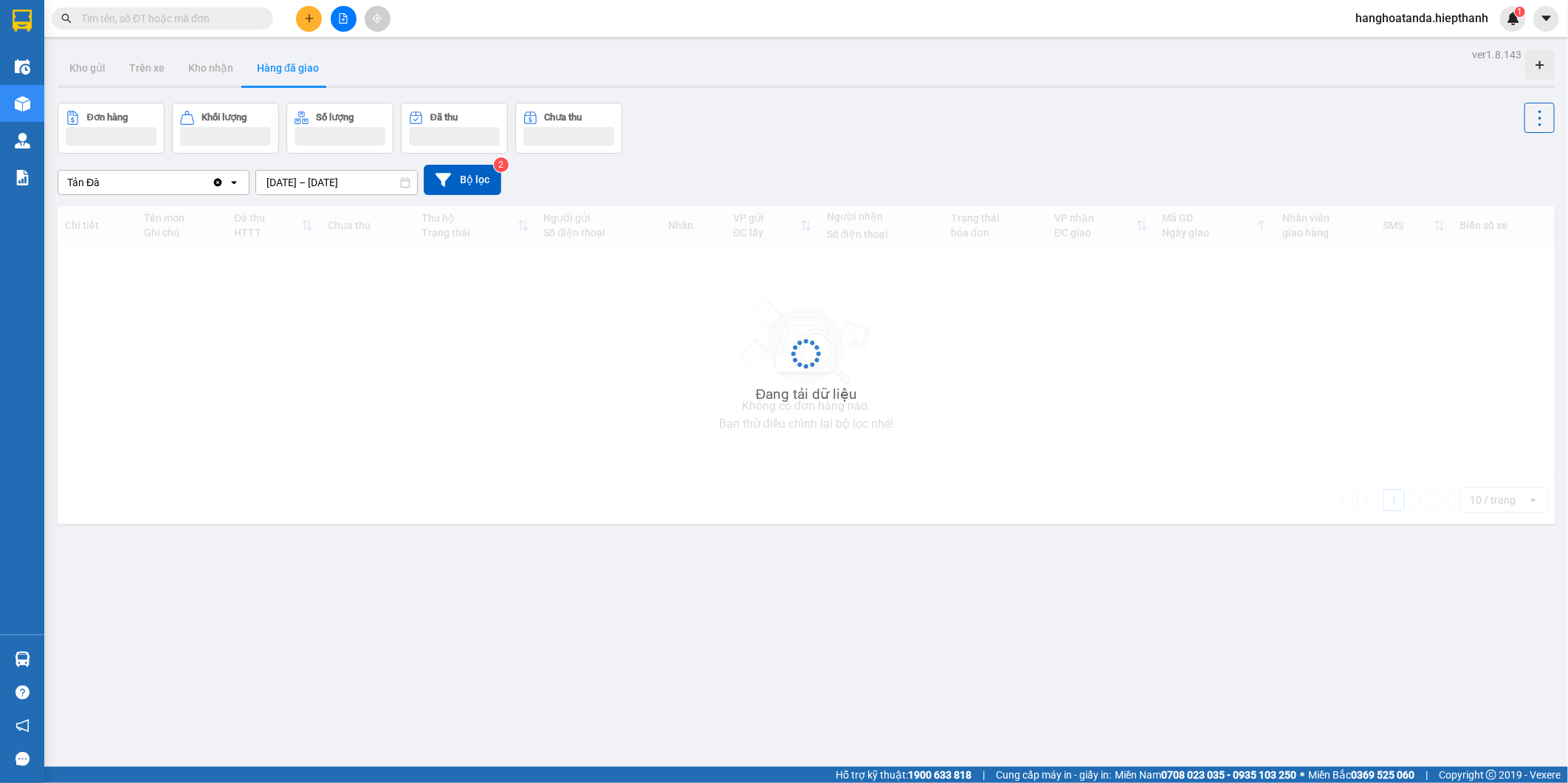
click at [335, 179] on input "[DATE] – [DATE]" at bounding box center [336, 183] width 161 height 24
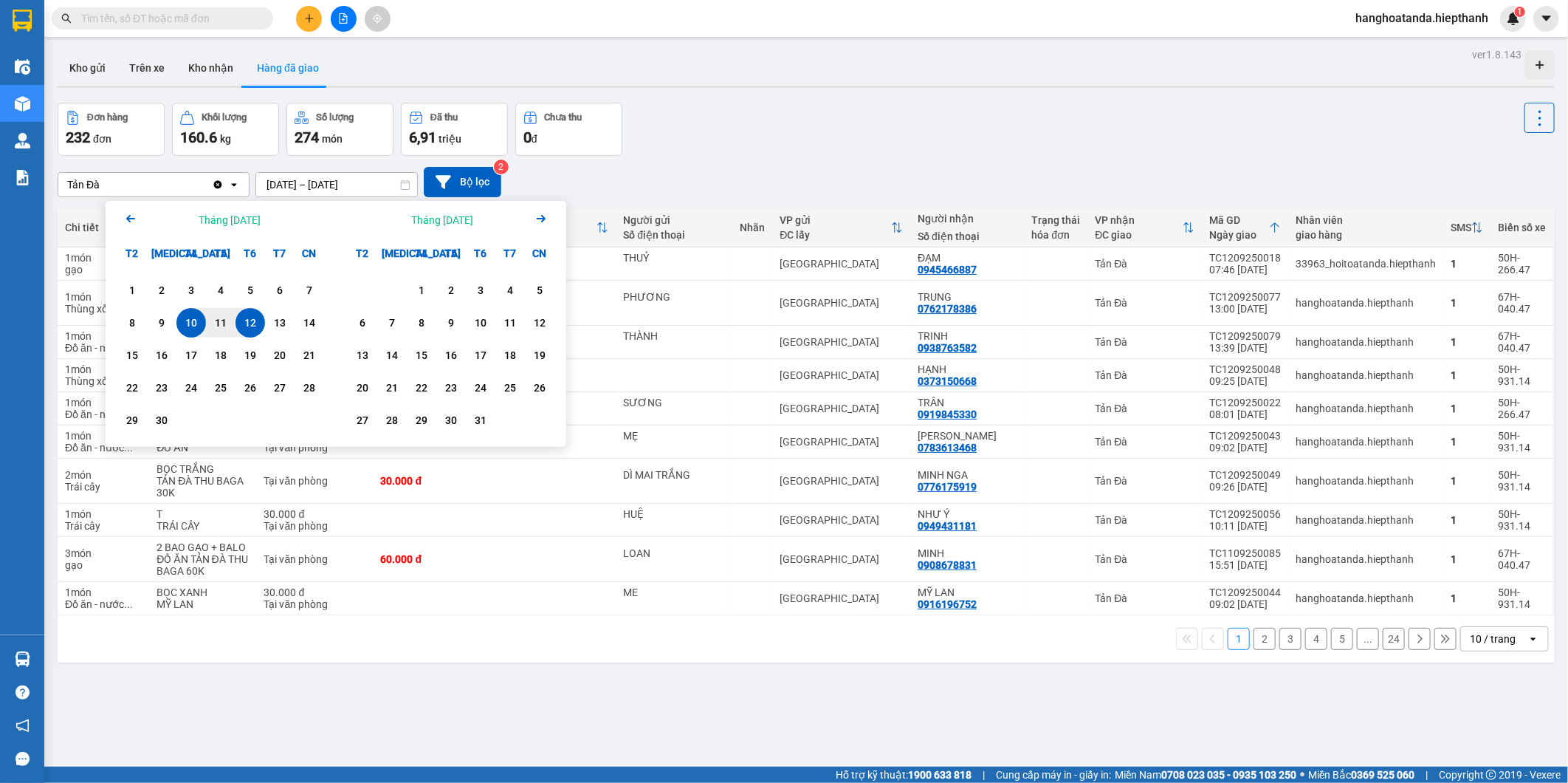
click at [239, 325] on div "12" at bounding box center [251, 323] width 30 height 30
type input "[DATE] – [DATE]"
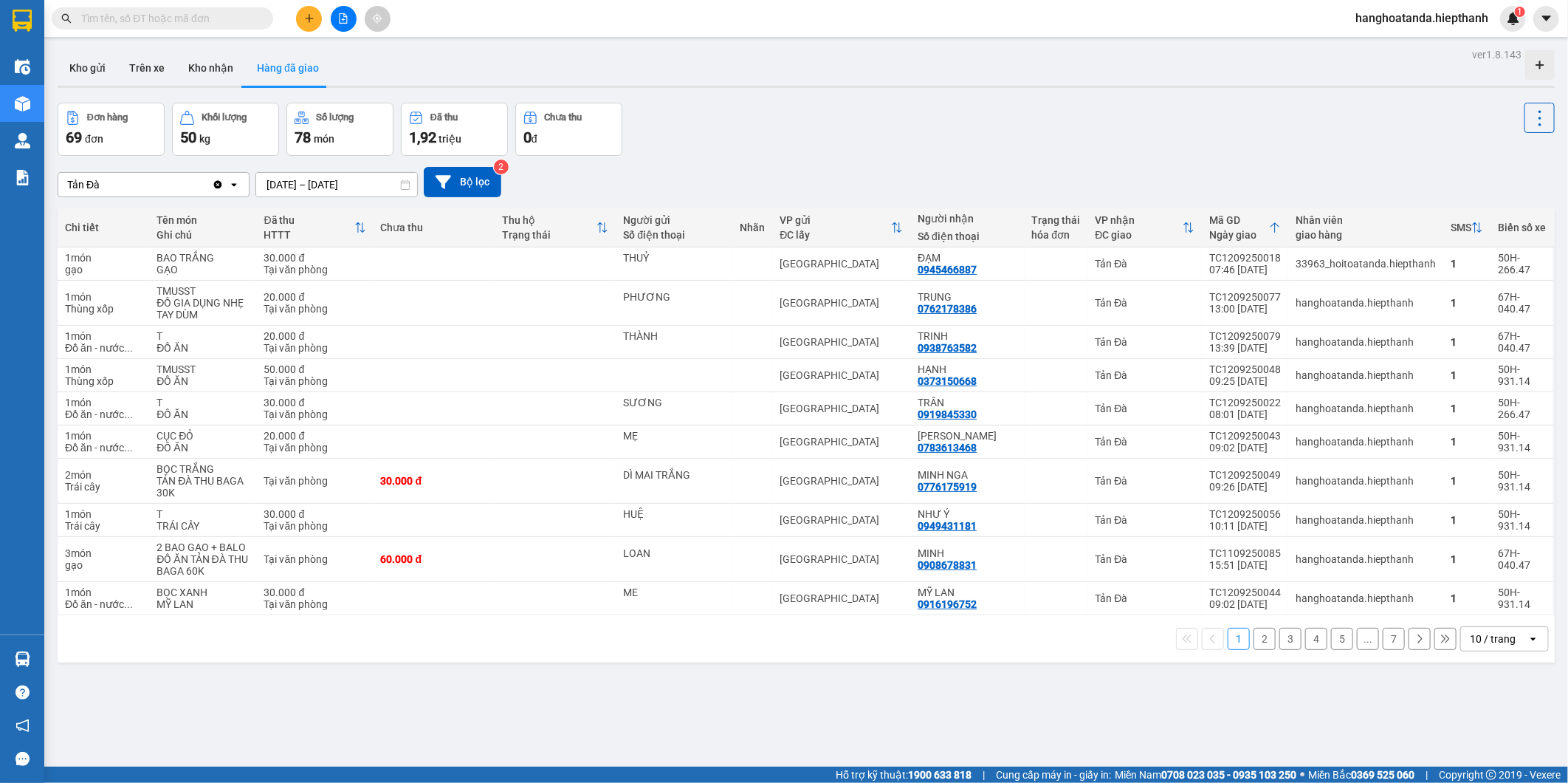
click at [1499, 634] on div "10 / trang" at bounding box center [1493, 639] width 46 height 15
click at [1486, 608] on span "100 / trang" at bounding box center [1485, 607] width 53 height 15
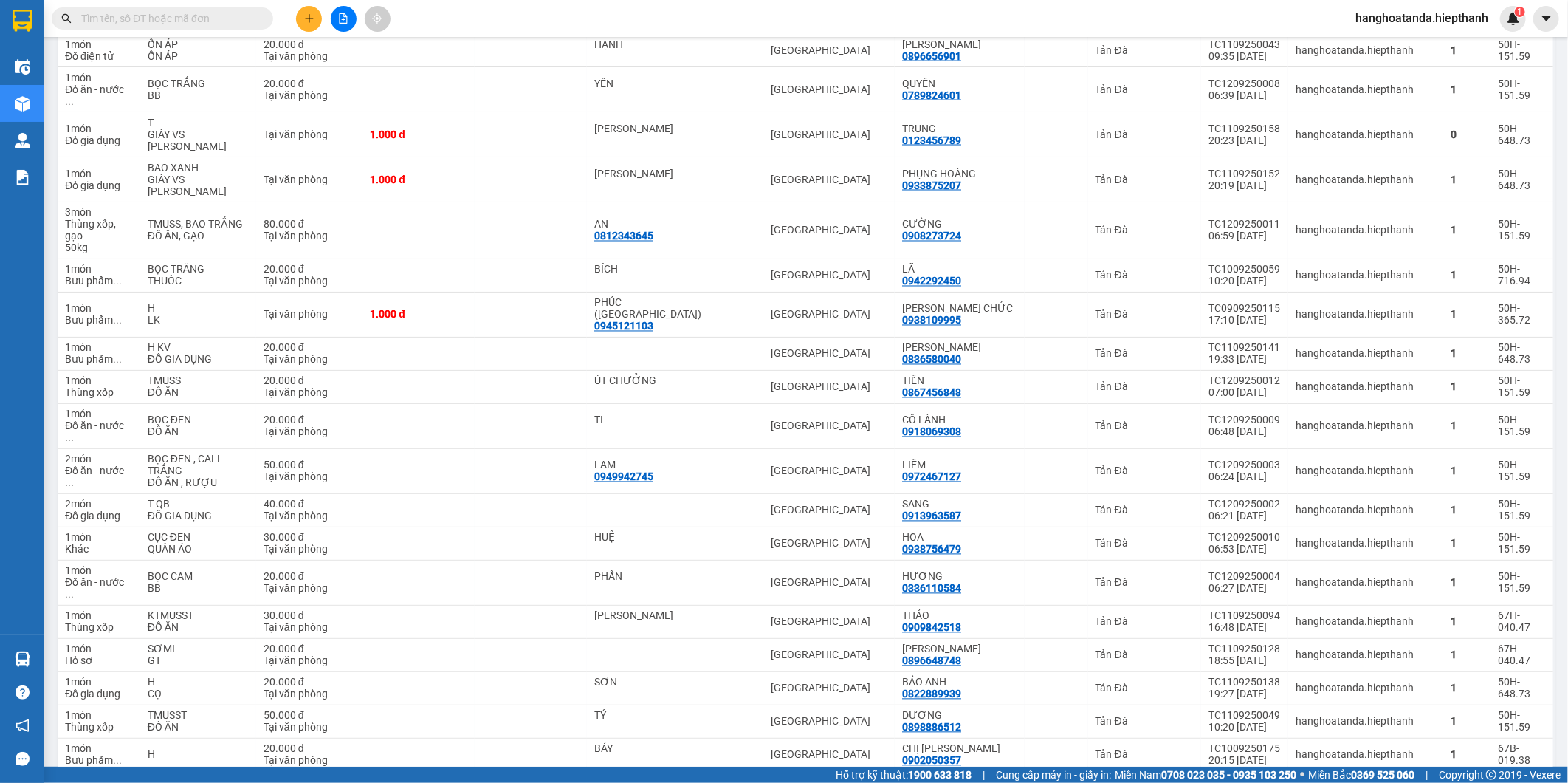
scroll to position [1477, 0]
